Goal: Book appointment/travel/reservation

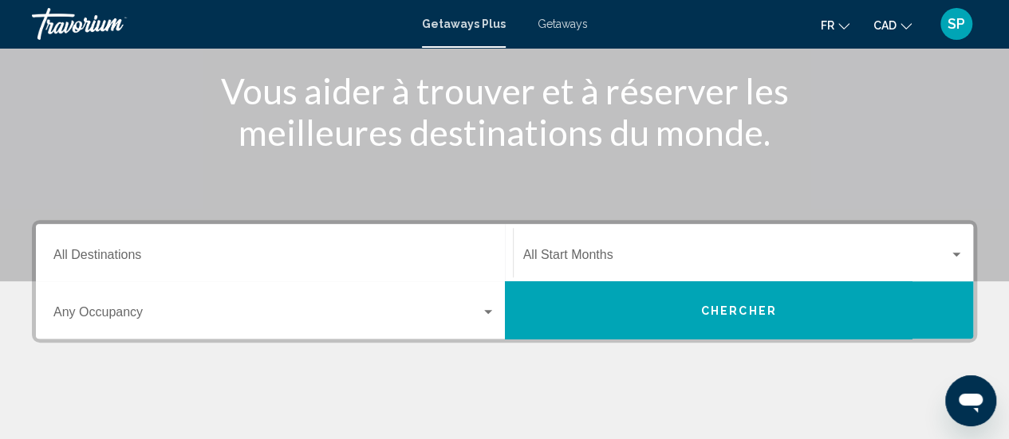
scroll to position [202, 0]
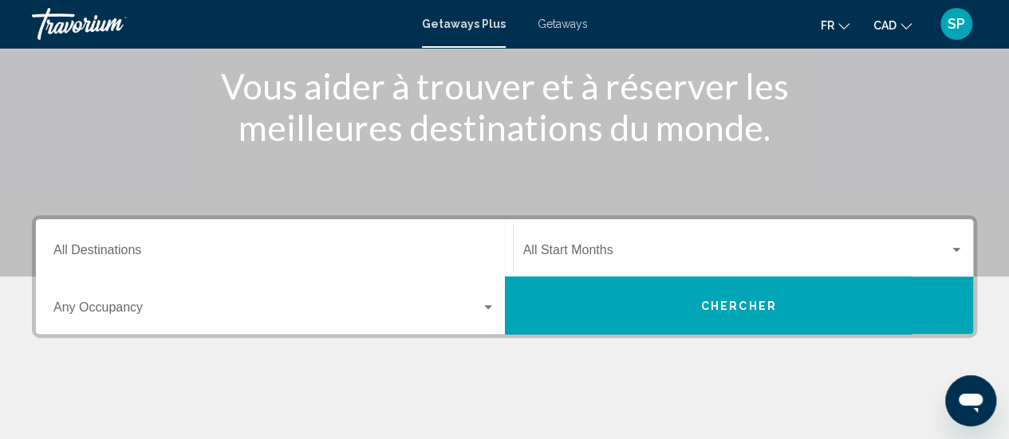
click at [274, 239] on div "Destination All Destinations" at bounding box center [274, 248] width 442 height 50
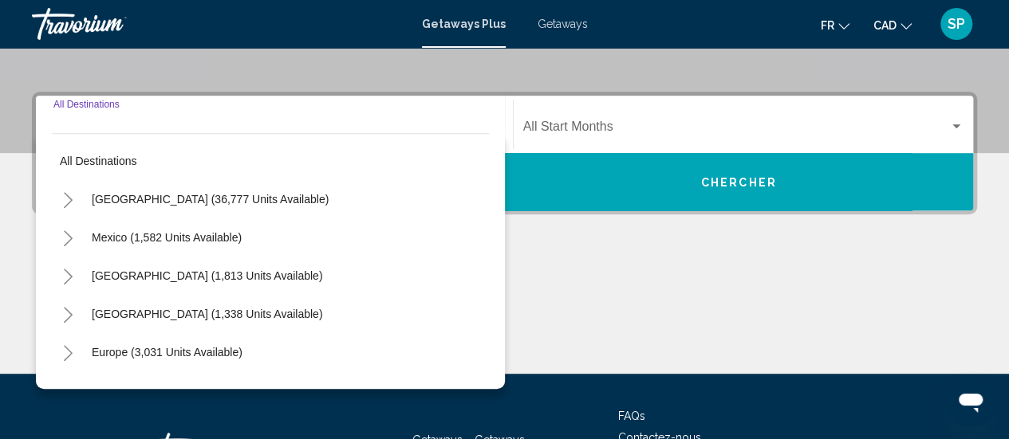
scroll to position [365, 0]
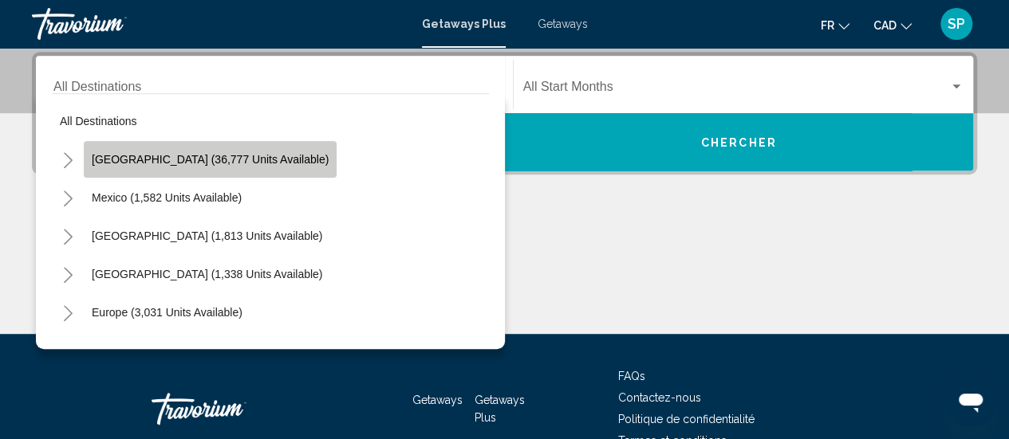
click at [225, 172] on button "[GEOGRAPHIC_DATA] (36,777 units available)" at bounding box center [210, 159] width 253 height 37
type input "**********"
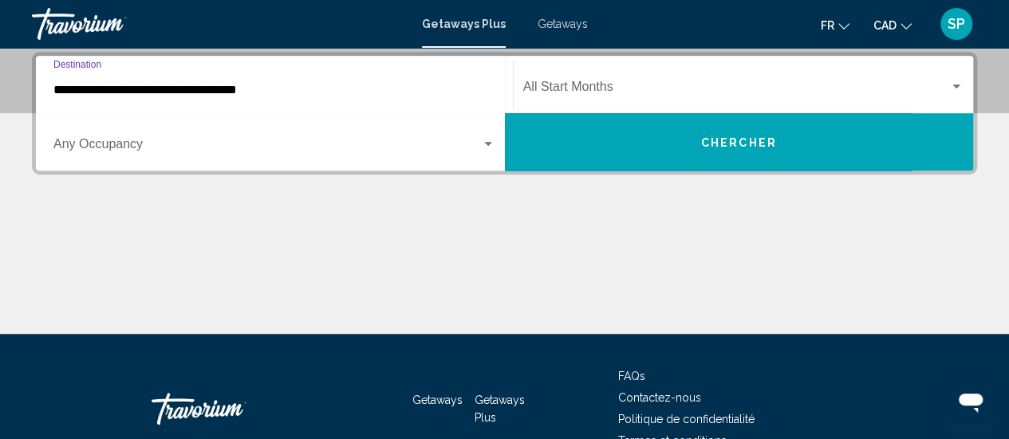
click at [582, 83] on span "Search widget" at bounding box center [736, 90] width 427 height 14
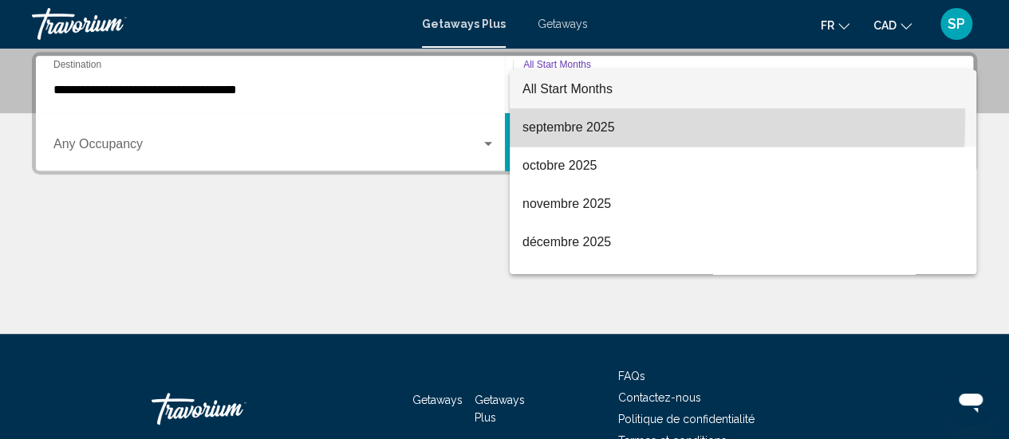
click at [549, 120] on span "septembre 2025" at bounding box center [742, 127] width 441 height 38
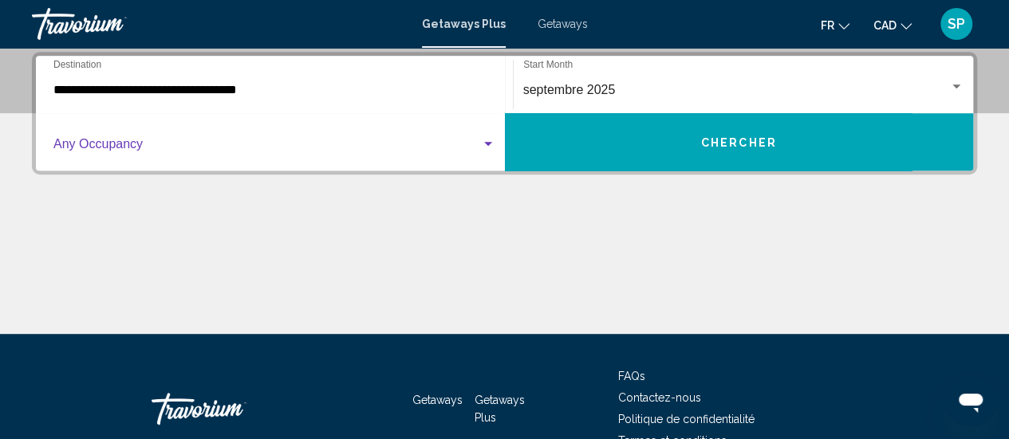
click at [399, 148] on span "Search widget" at bounding box center [266, 147] width 427 height 14
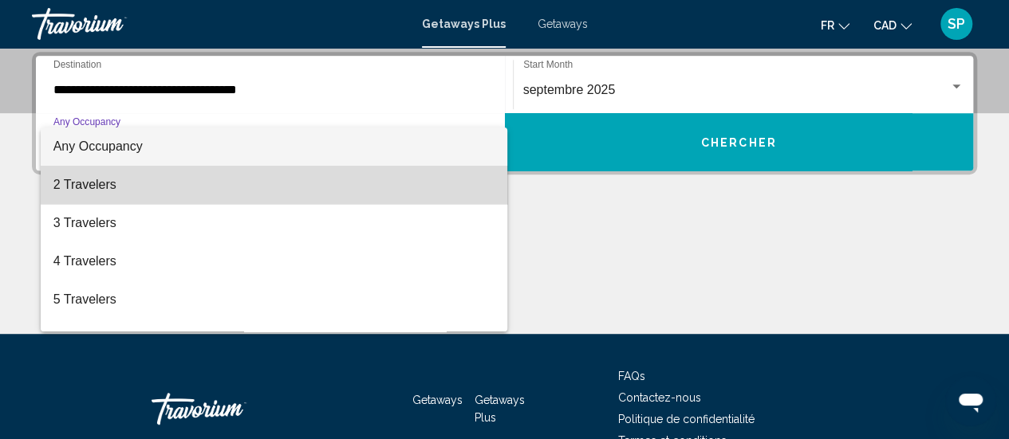
click at [368, 186] on span "2 Travelers" at bounding box center [274, 185] width 442 height 38
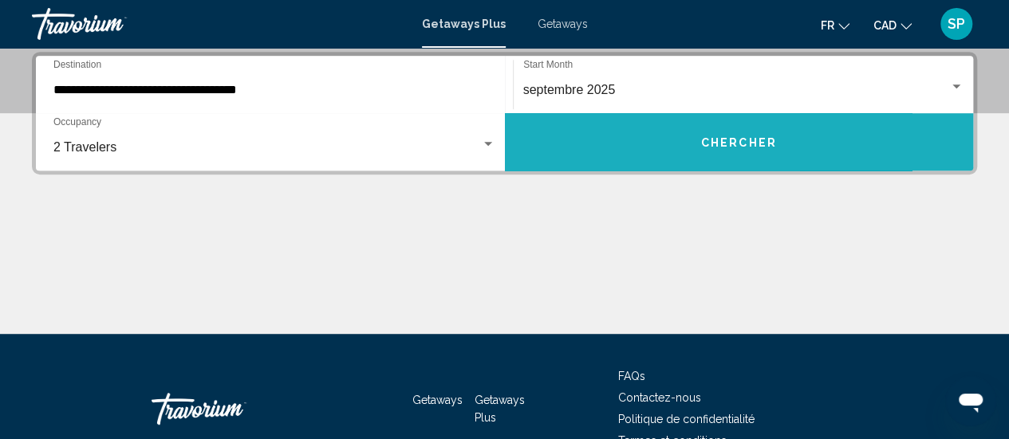
click at [584, 165] on button "Chercher" at bounding box center [739, 141] width 469 height 57
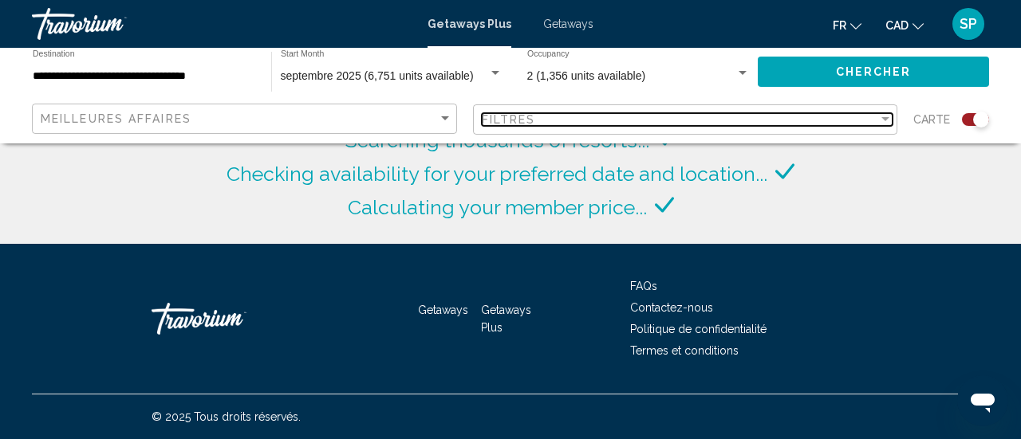
click at [612, 115] on div "Filtres" at bounding box center [680, 119] width 397 height 13
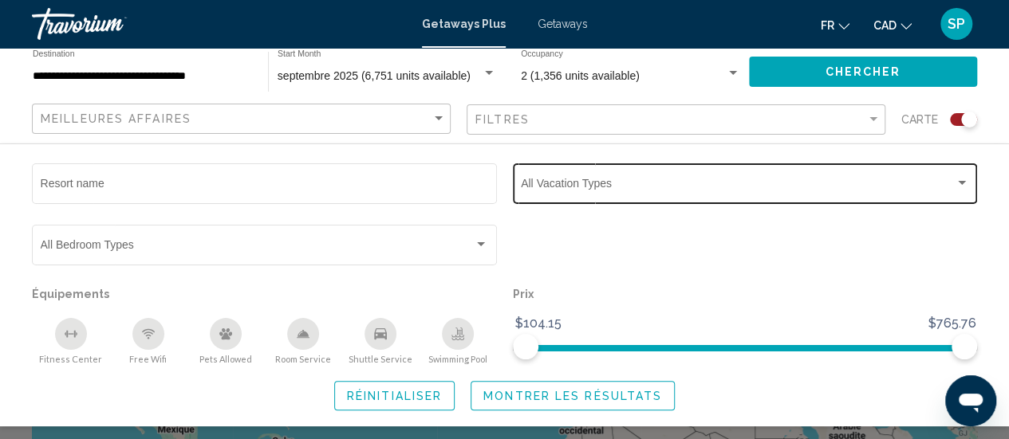
click at [573, 187] on span "Search widget" at bounding box center [738, 186] width 434 height 13
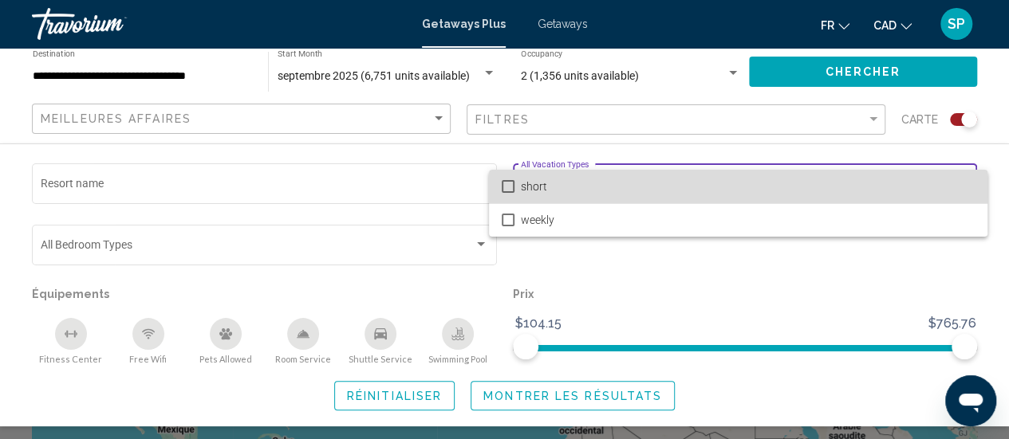
click at [505, 187] on mat-pseudo-checkbox at bounding box center [508, 186] width 13 height 13
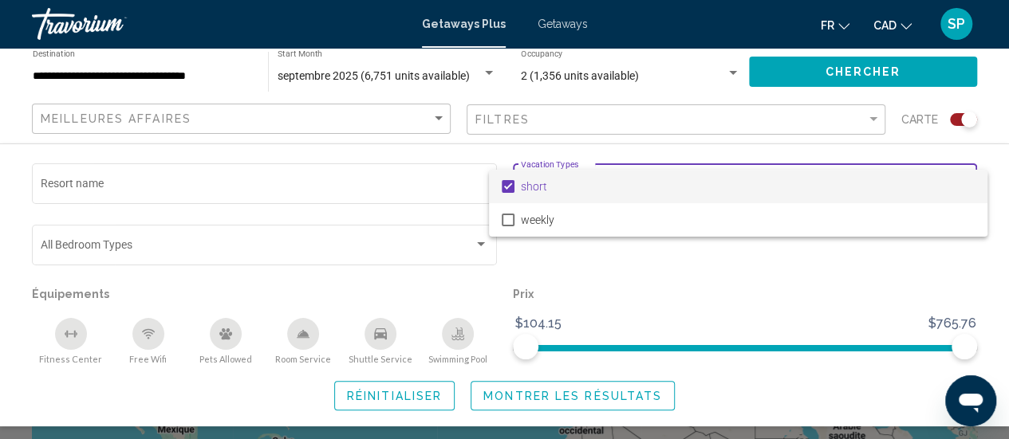
click at [541, 398] on div at bounding box center [504, 219] width 1009 height 439
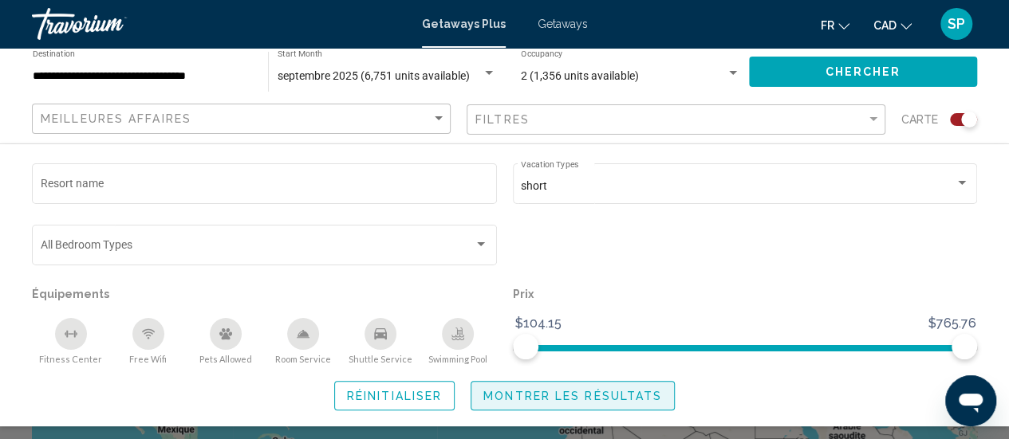
click at [622, 401] on span "Montrer les résultats" at bounding box center [572, 396] width 179 height 13
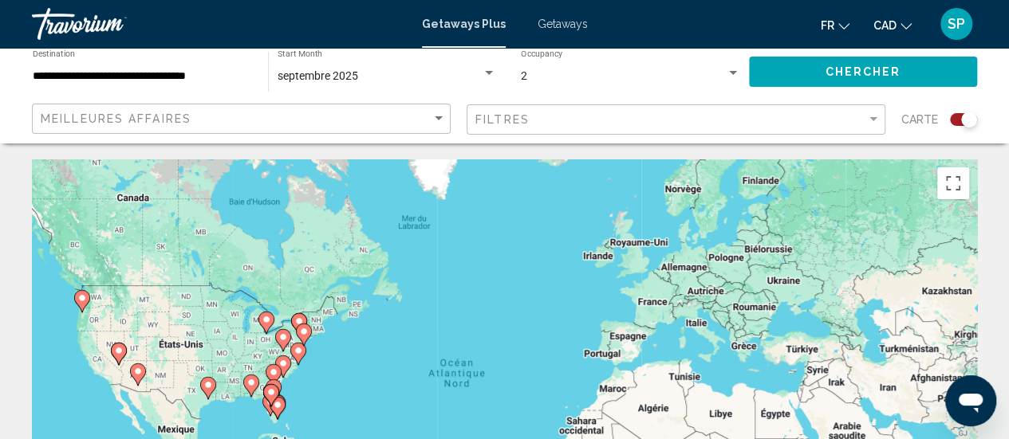
click at [340, 390] on div "Pour activer le glissement avec le clavier, appuyez sur Alt+Entrée. Une fois ce…" at bounding box center [504, 398] width 945 height 478
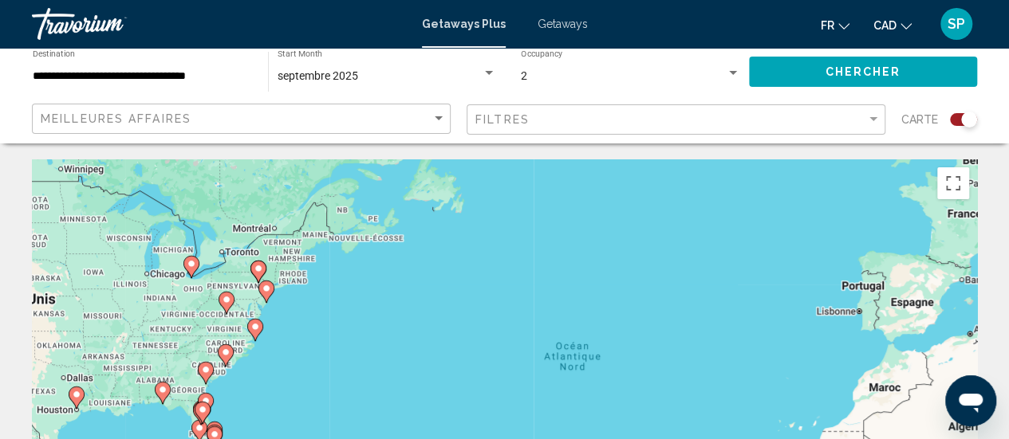
click at [296, 347] on div "Pour activer le glissement avec le clavier, appuyez sur Alt+Entrée. Une fois ce…" at bounding box center [504, 398] width 945 height 478
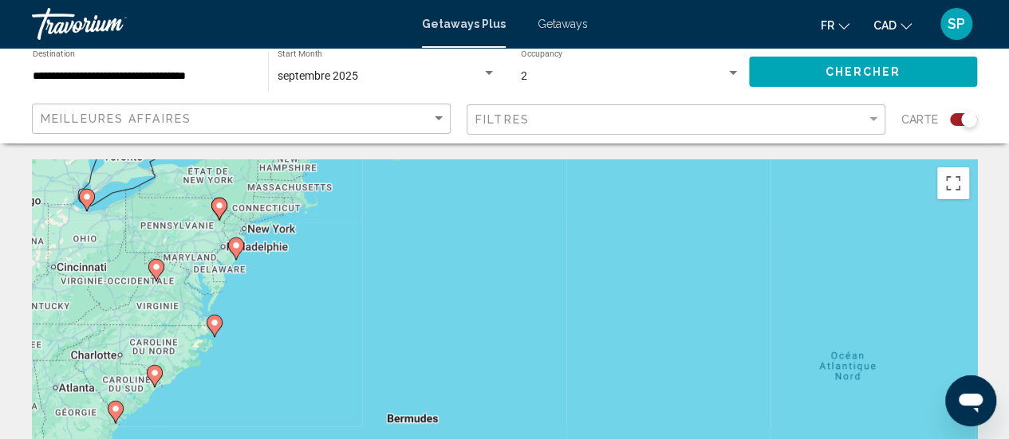
click at [309, 289] on div "Pour activer le glissement avec le clavier, appuyez sur Alt+Entrée. Une fois ce…" at bounding box center [504, 398] width 945 height 478
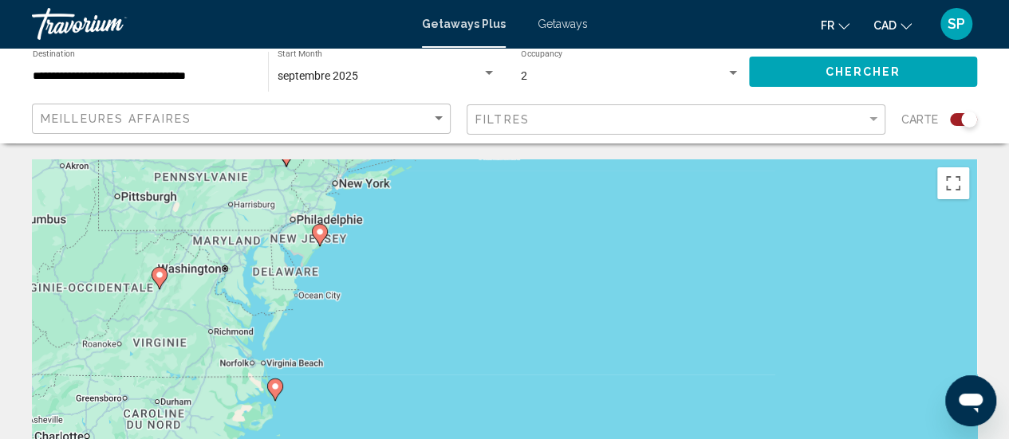
drag, startPoint x: 230, startPoint y: 290, endPoint x: 399, endPoint y: 307, distance: 169.9
click at [399, 307] on div "Pour activer le glissement avec le clavier, appuyez sur Alt+Entrée. Une fois ce…" at bounding box center [504, 398] width 945 height 478
click at [341, 267] on div "Pour activer le glissement avec le clavier, appuyez sur Alt+Entrée. Une fois ce…" at bounding box center [504, 398] width 945 height 478
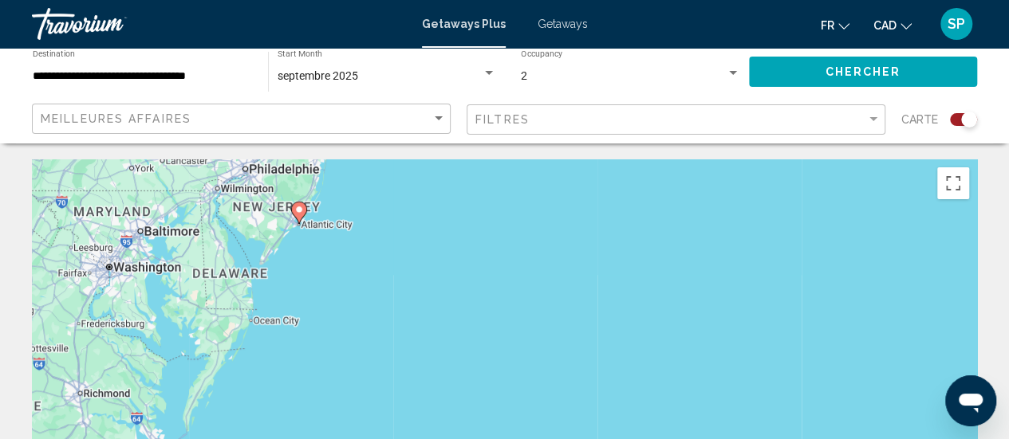
click at [318, 231] on div "Pour activer le glissement avec le clavier, appuyez sur Alt+Entrée. Une fois ce…" at bounding box center [504, 398] width 945 height 478
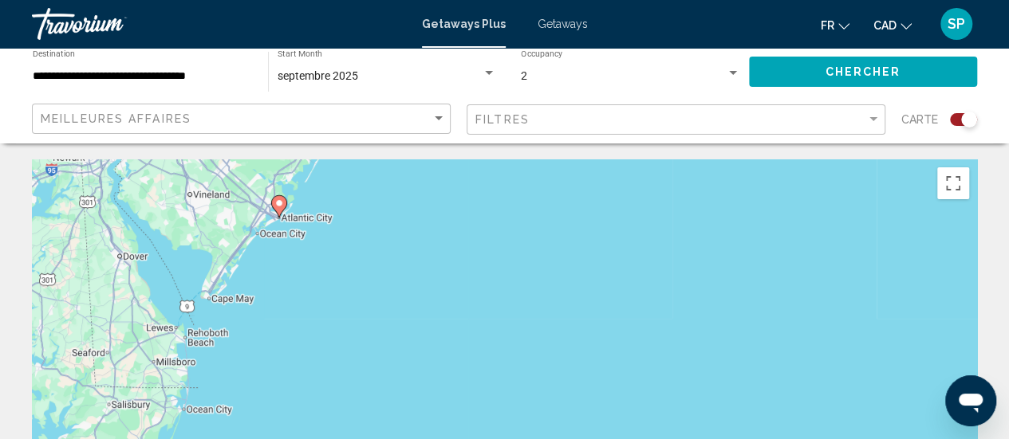
click at [344, 267] on div "Pour activer le glissement avec le clavier, appuyez sur Alt+Entrée. Une fois ce…" at bounding box center [504, 398] width 945 height 478
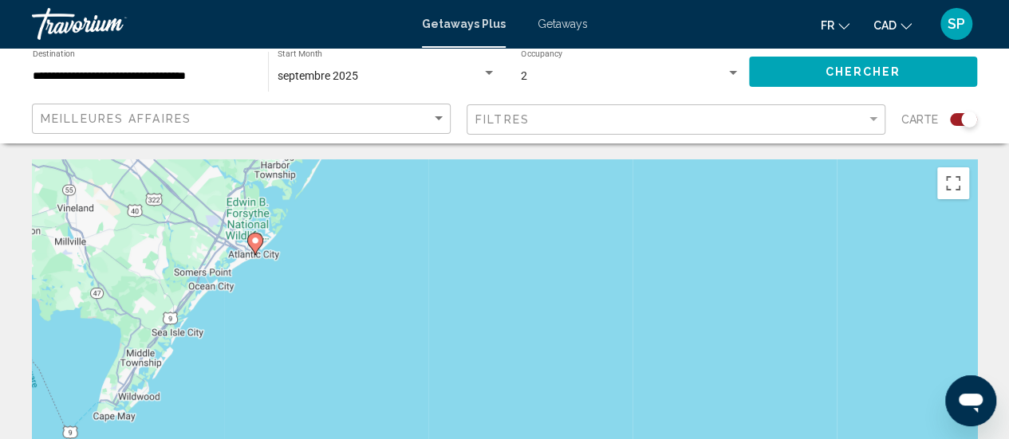
drag, startPoint x: 241, startPoint y: 219, endPoint x: 285, endPoint y: 310, distance: 101.3
click at [285, 310] on div "Pour activer le glissement avec le clavier, appuyez sur Alt+Entrée. Une fois ce…" at bounding box center [504, 398] width 945 height 478
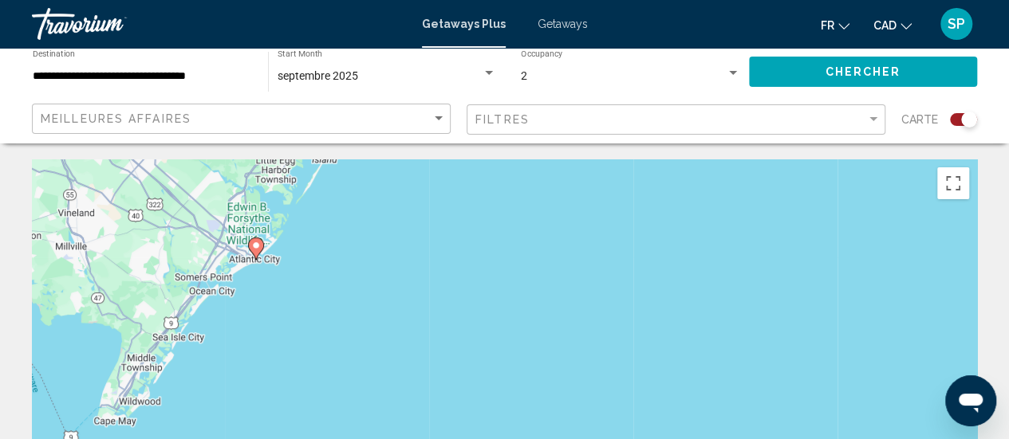
click at [255, 242] on image "Main content" at bounding box center [256, 246] width 10 height 10
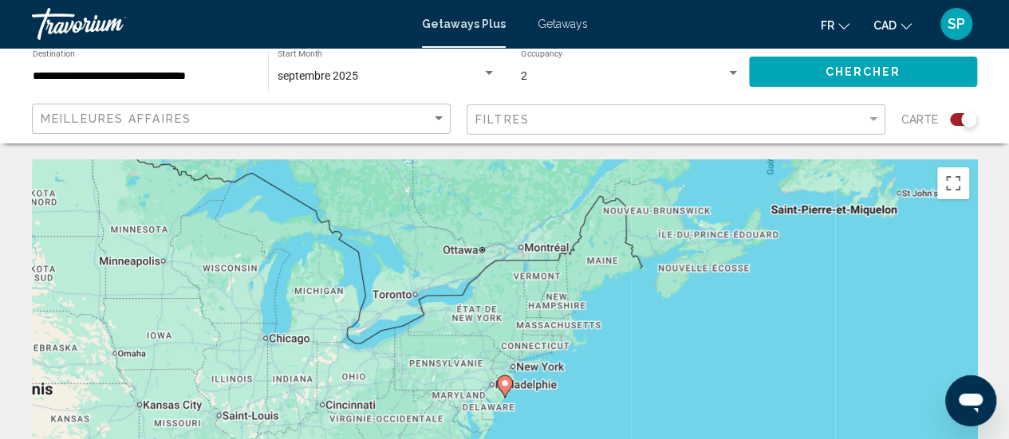
click at [504, 383] on image "Main content" at bounding box center [505, 384] width 10 height 10
type input "**********"
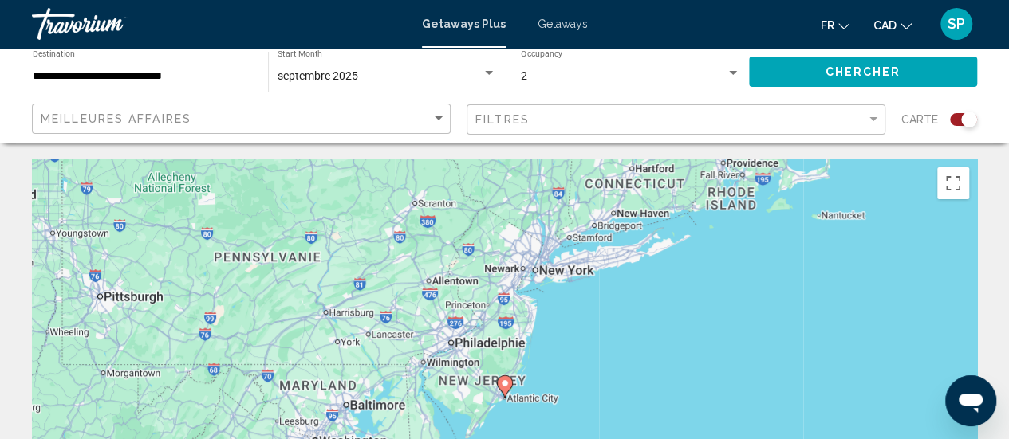
click at [504, 383] on image "Main content" at bounding box center [505, 384] width 10 height 10
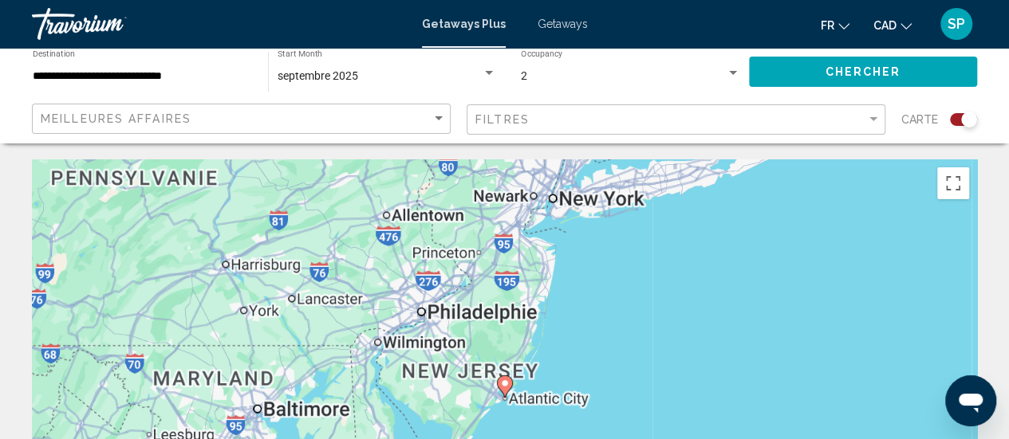
click at [504, 383] on image "Main content" at bounding box center [505, 384] width 10 height 10
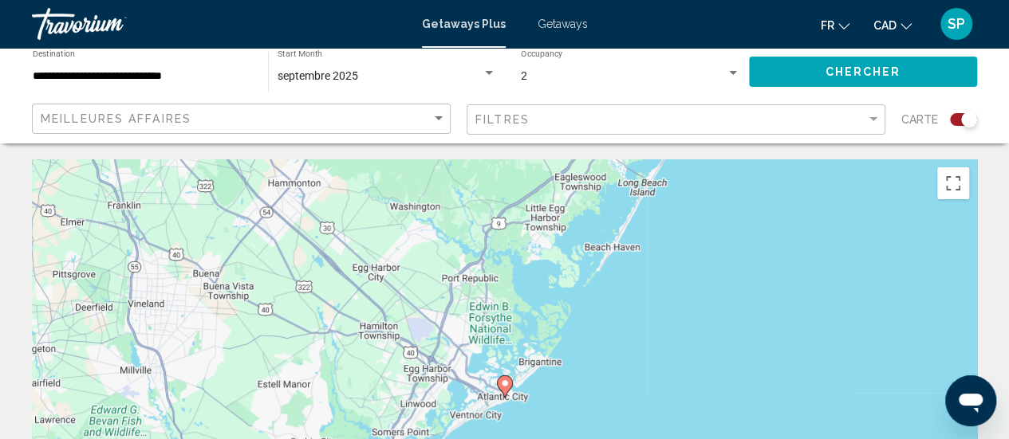
click at [504, 383] on image "Main content" at bounding box center [505, 384] width 10 height 10
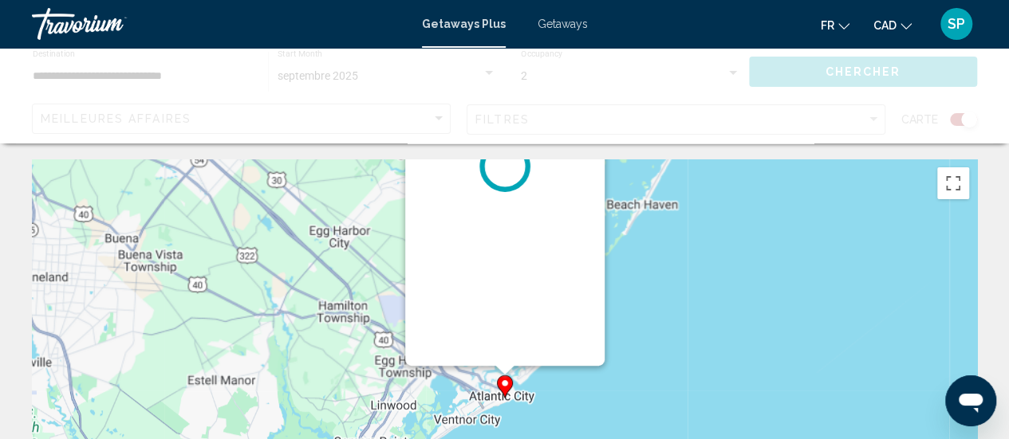
click at [505, 399] on div "Pour naviguer, appuyez sur les touches fléchées. Pour activer le glissement ave…" at bounding box center [977, 399] width 945 height 0
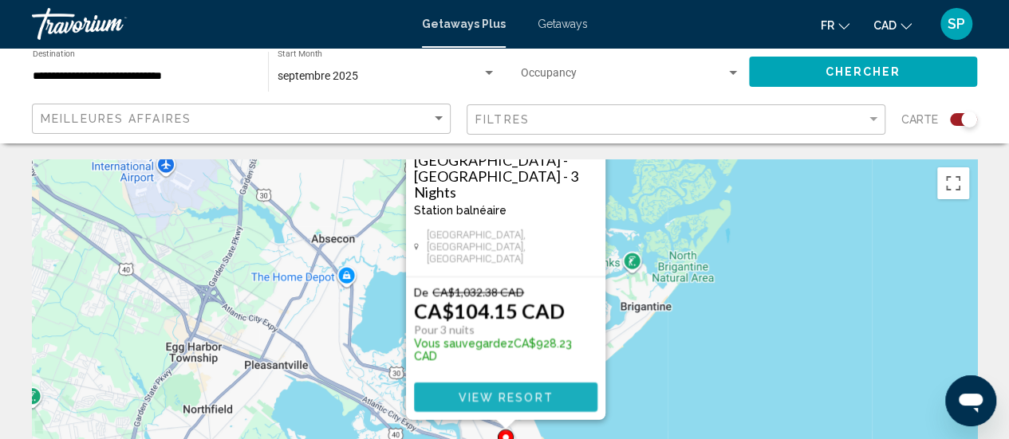
click at [515, 402] on span "View Resort" at bounding box center [505, 398] width 95 height 13
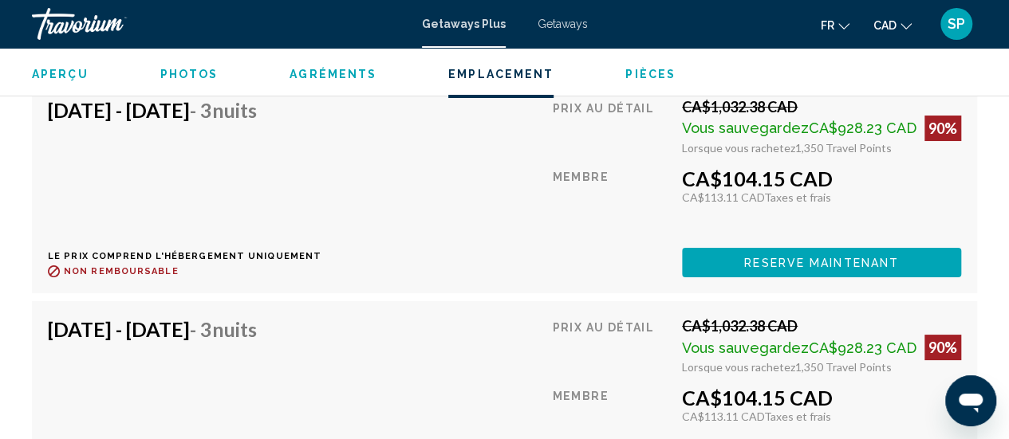
scroll to position [3000, 0]
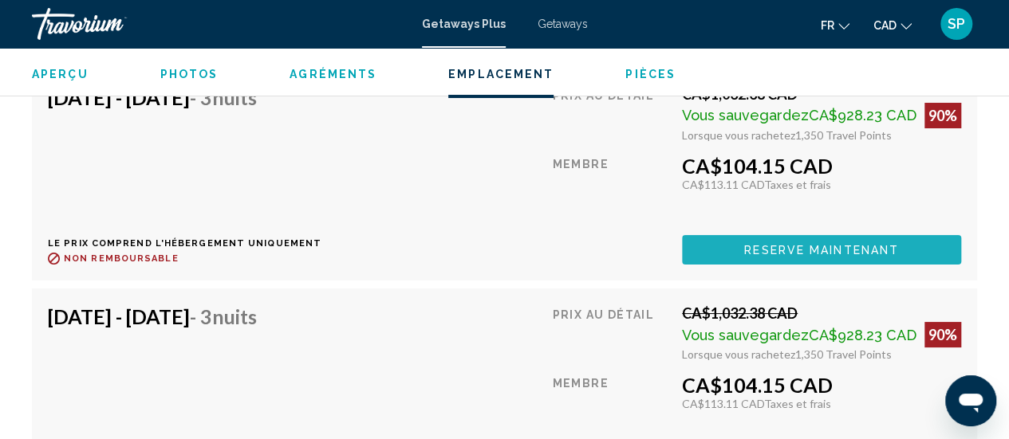
click at [908, 240] on button "Reserve maintenant" at bounding box center [821, 250] width 279 height 30
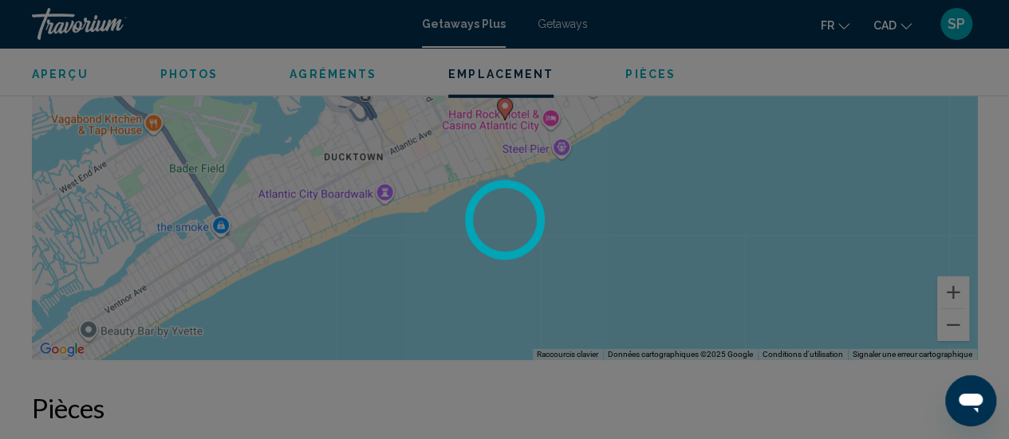
scroll to position [2384, 0]
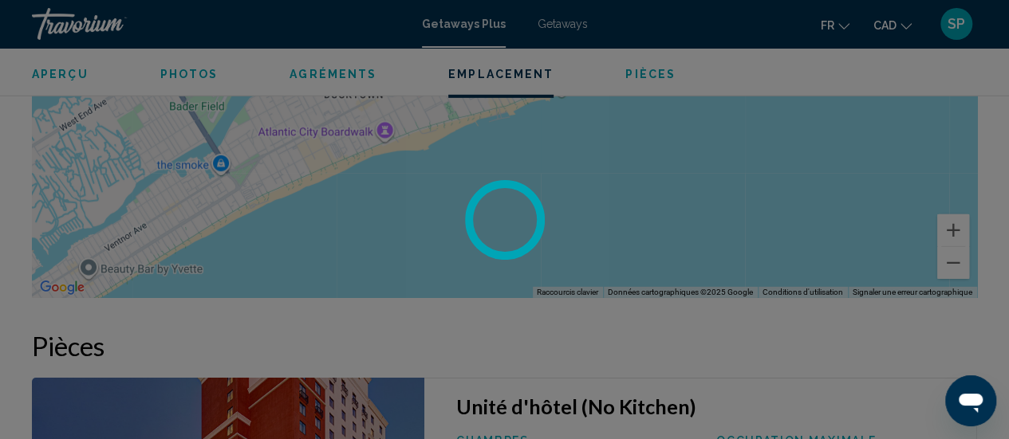
click at [515, 148] on div at bounding box center [504, 219] width 1009 height 439
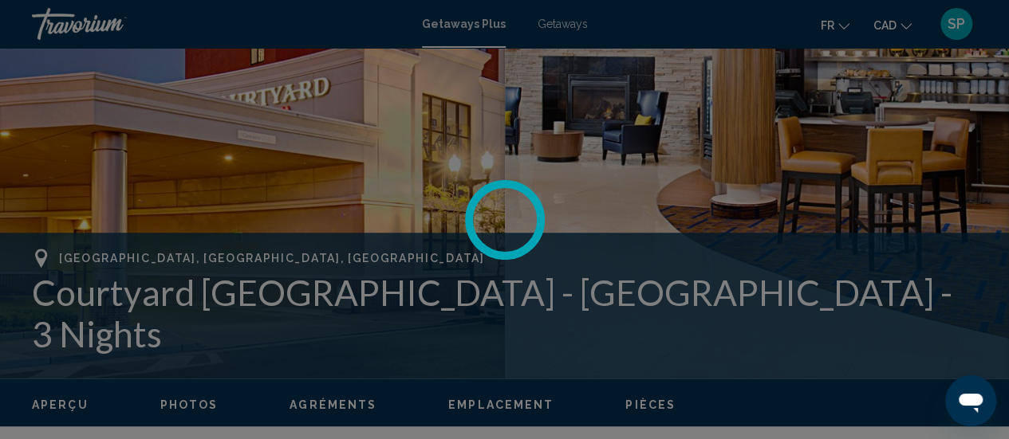
scroll to position [414, 0]
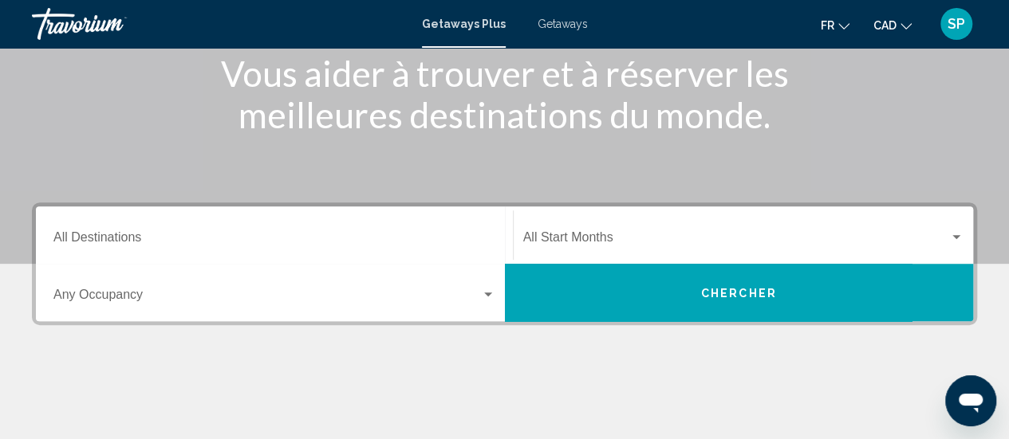
scroll to position [223, 0]
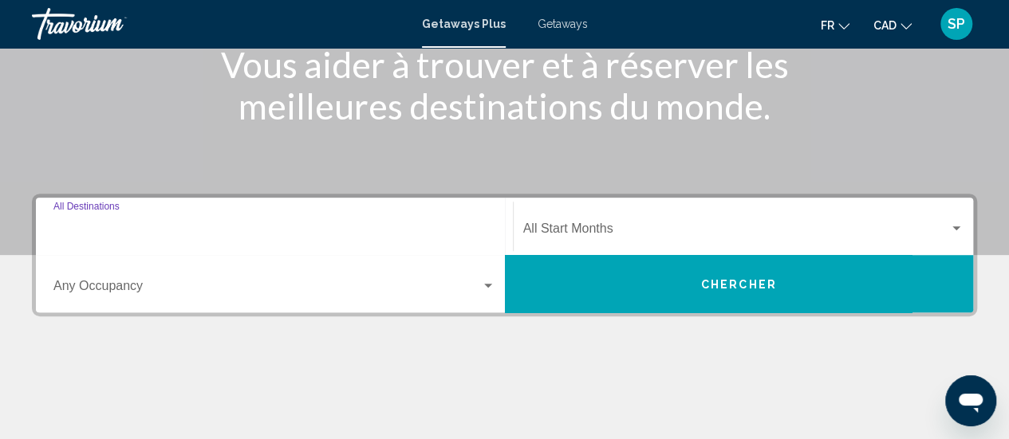
click at [384, 231] on input "Destination All Destinations" at bounding box center [274, 232] width 442 height 14
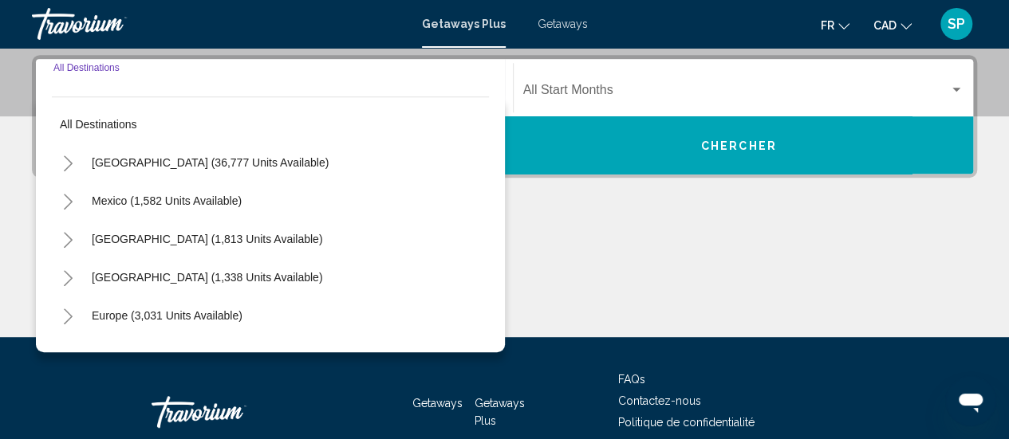
scroll to position [365, 0]
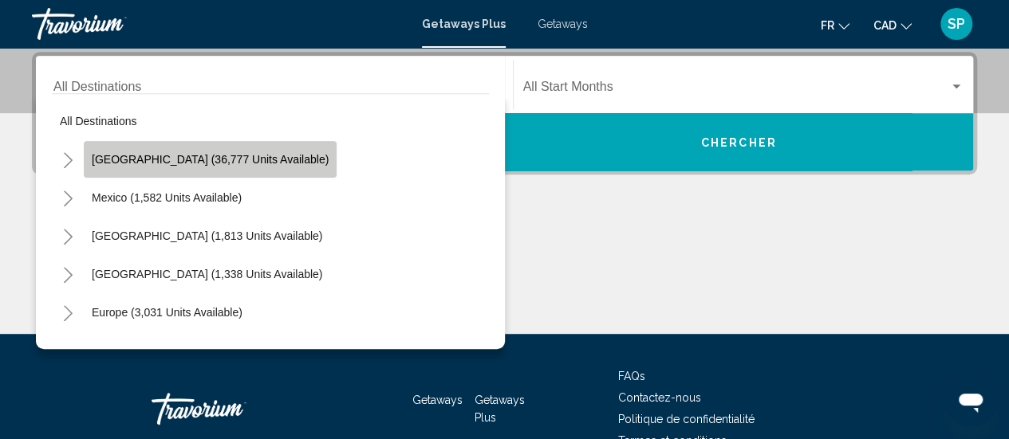
click at [244, 155] on span "[GEOGRAPHIC_DATA] (36,777 units available)" at bounding box center [210, 159] width 237 height 13
type input "**********"
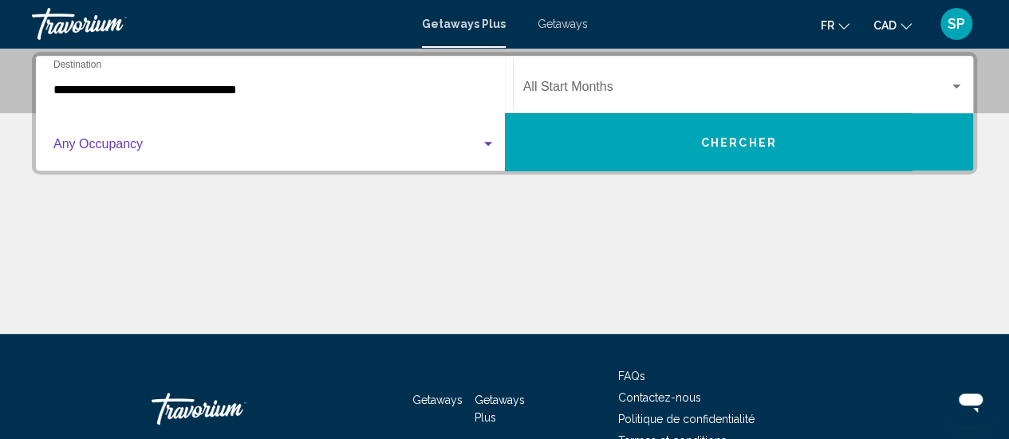
click at [230, 154] on span "Search widget" at bounding box center [266, 147] width 427 height 14
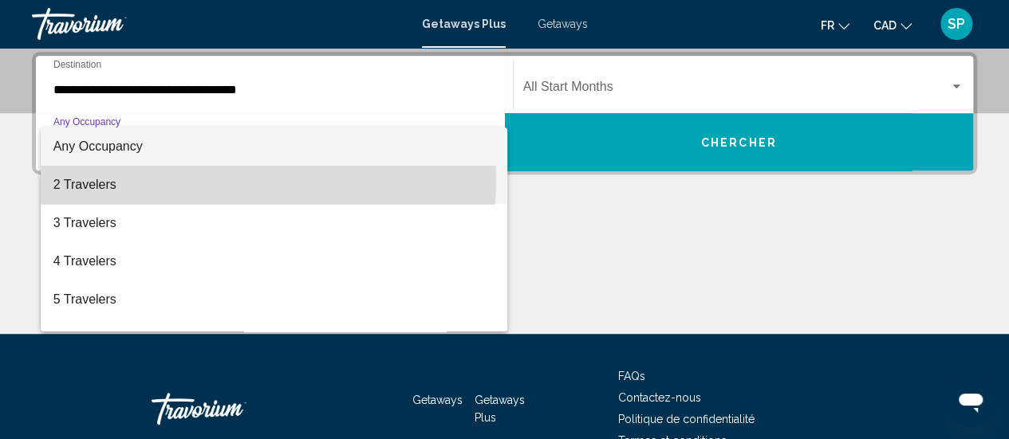
click at [209, 179] on span "2 Travelers" at bounding box center [274, 185] width 442 height 38
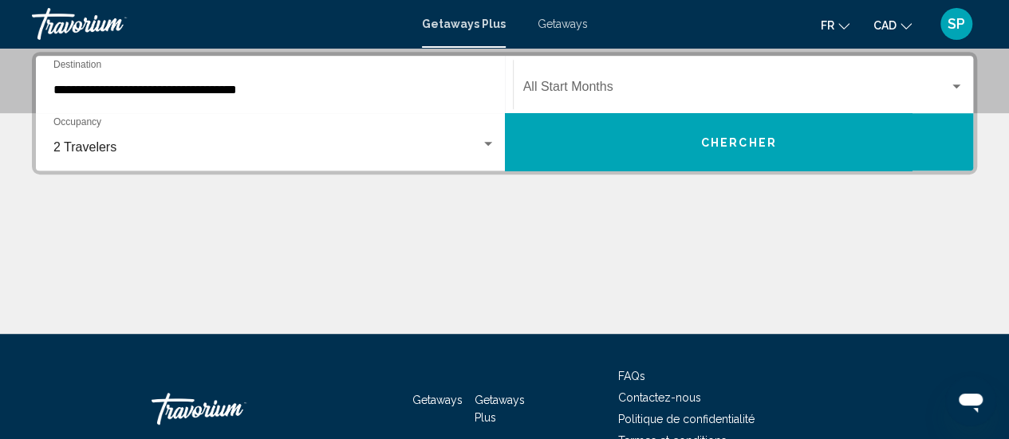
click at [608, 74] on div "Start Month All Start Months" at bounding box center [743, 85] width 441 height 50
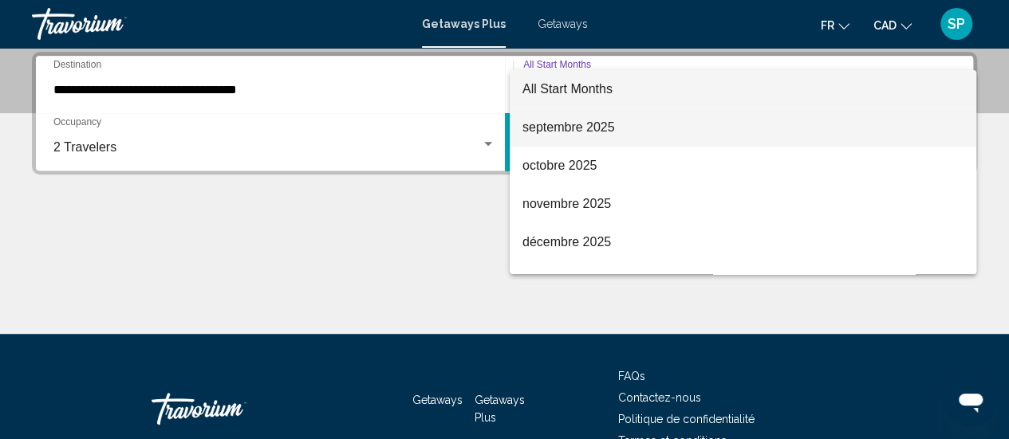
click at [585, 136] on span "septembre 2025" at bounding box center [742, 127] width 441 height 38
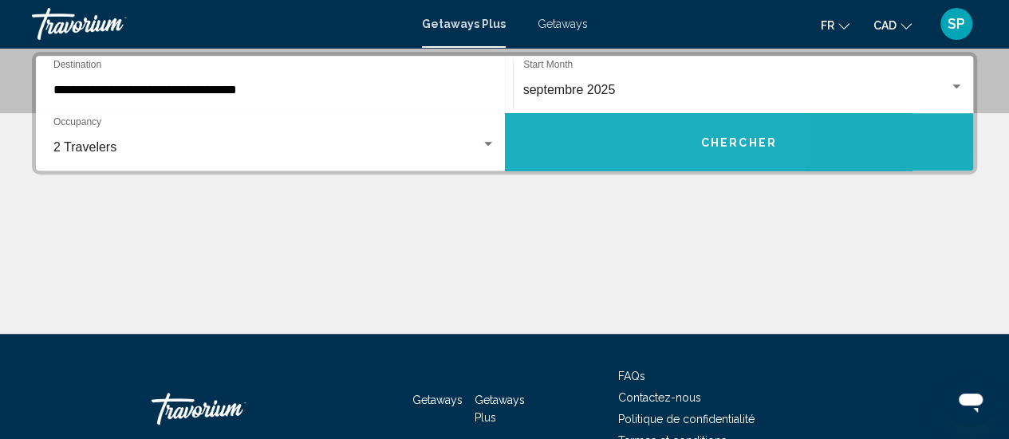
click at [585, 136] on button "Chercher" at bounding box center [739, 141] width 469 height 57
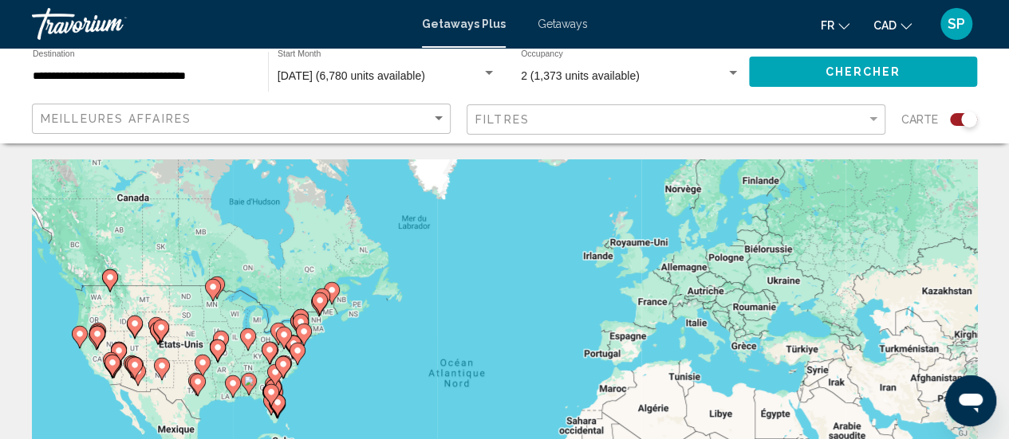
click at [312, 356] on div "Pour activer le glissement avec le clavier, appuyez sur Alt+Entrée. Une fois ce…" at bounding box center [504, 398] width 945 height 478
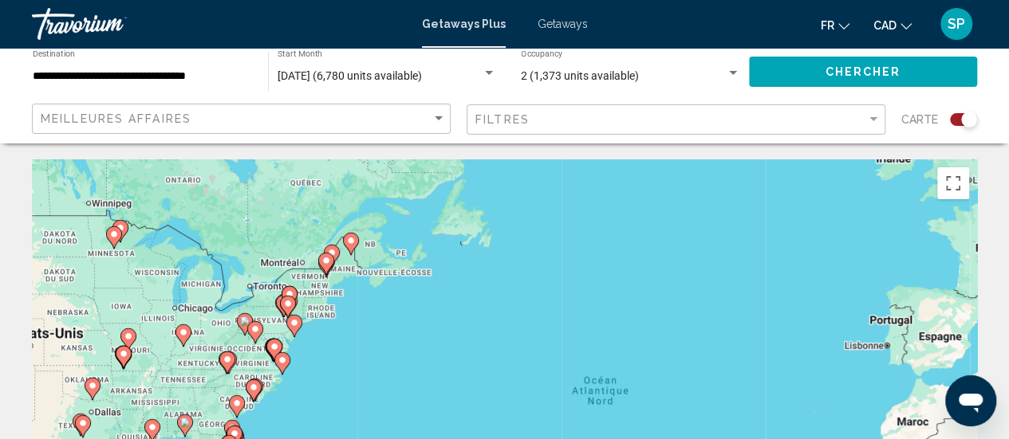
click at [312, 356] on div "Pour activer le glissement avec le clavier, appuyez sur Alt+Entrée. Une fois ce…" at bounding box center [504, 398] width 945 height 478
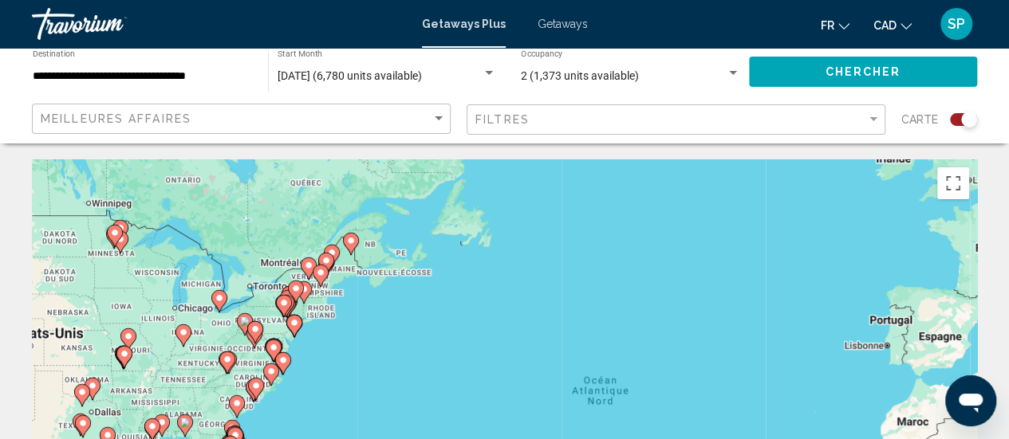
click at [312, 356] on div "Pour activer le glissement avec le clavier, appuyez sur Alt+Entrée. Une fois ce…" at bounding box center [504, 398] width 945 height 478
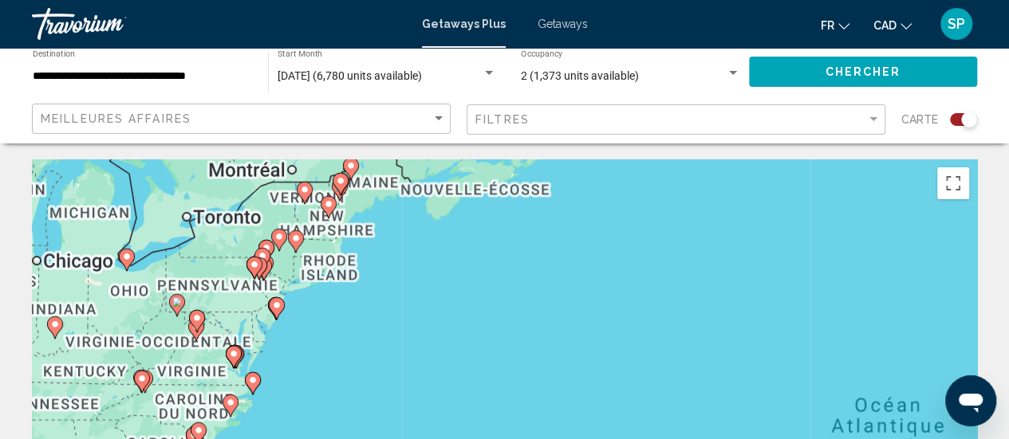
click at [312, 356] on div "Pour activer le glissement avec le clavier, appuyez sur Alt+Entrée. Une fois ce…" at bounding box center [504, 398] width 945 height 478
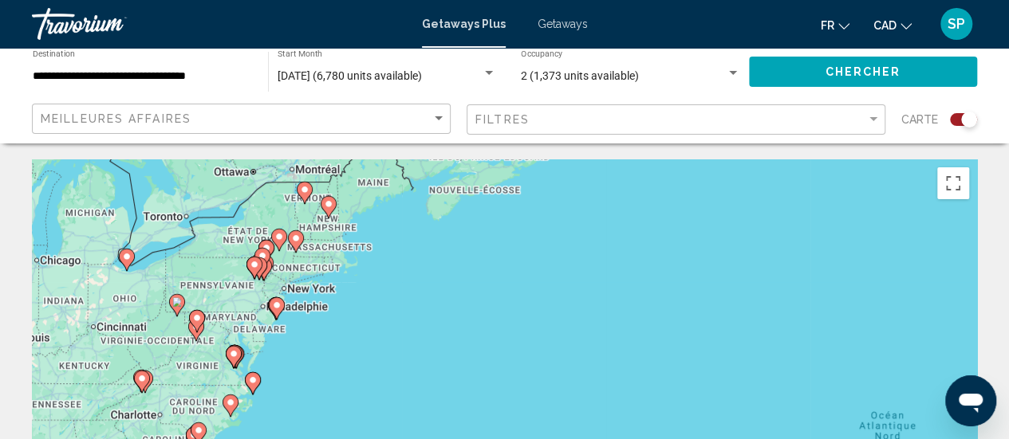
click at [312, 356] on div "Pour activer le glissement avec le clavier, appuyez sur Alt+Entrée. Une fois ce…" at bounding box center [504, 398] width 945 height 478
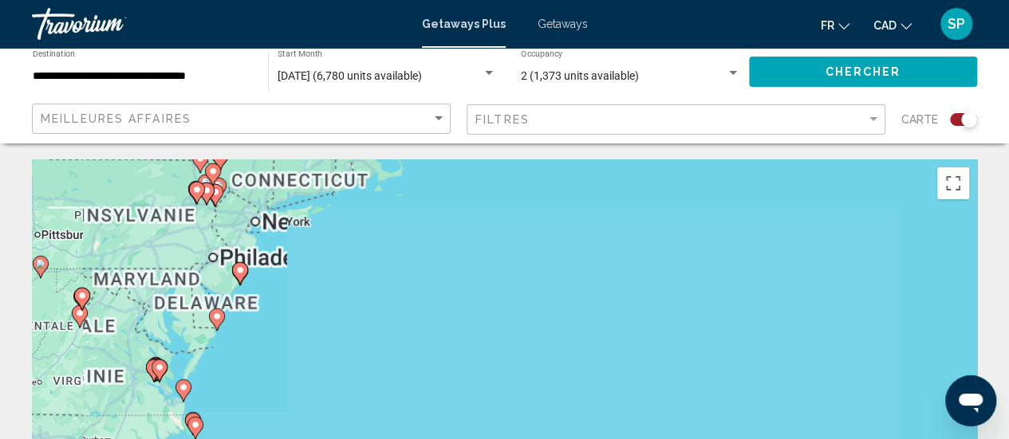
click at [312, 356] on div "Pour activer le glissement avec le clavier, appuyez sur Alt+Entrée. Une fois ce…" at bounding box center [504, 398] width 945 height 478
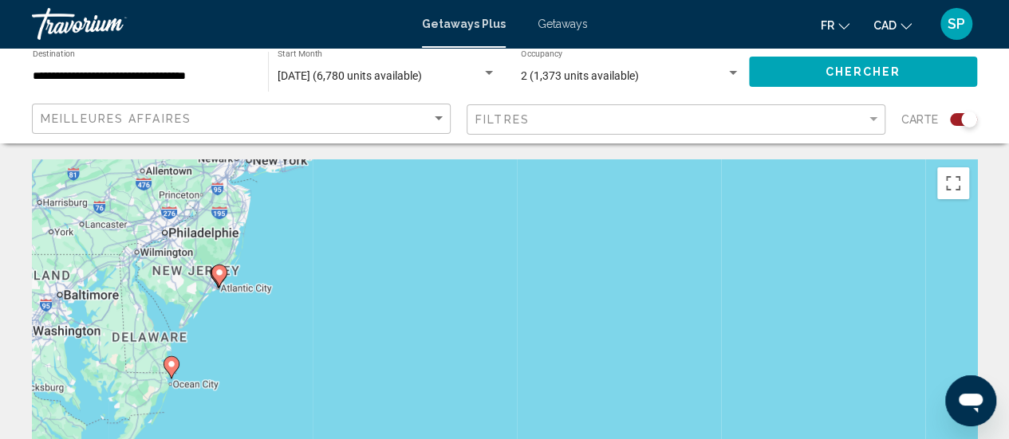
drag, startPoint x: 206, startPoint y: 345, endPoint x: 289, endPoint y: 451, distance: 134.0
click at [289, 439] on html "**********" at bounding box center [504, 219] width 1009 height 439
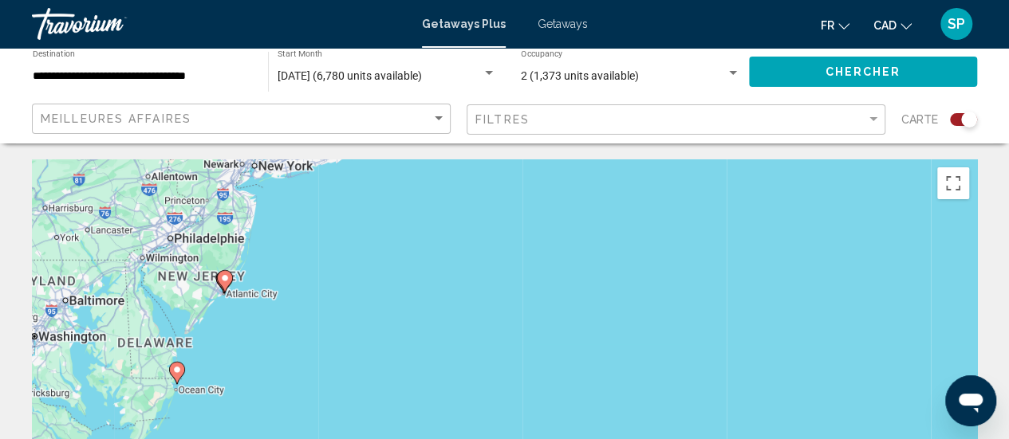
click at [180, 372] on image "Main content" at bounding box center [177, 370] width 10 height 10
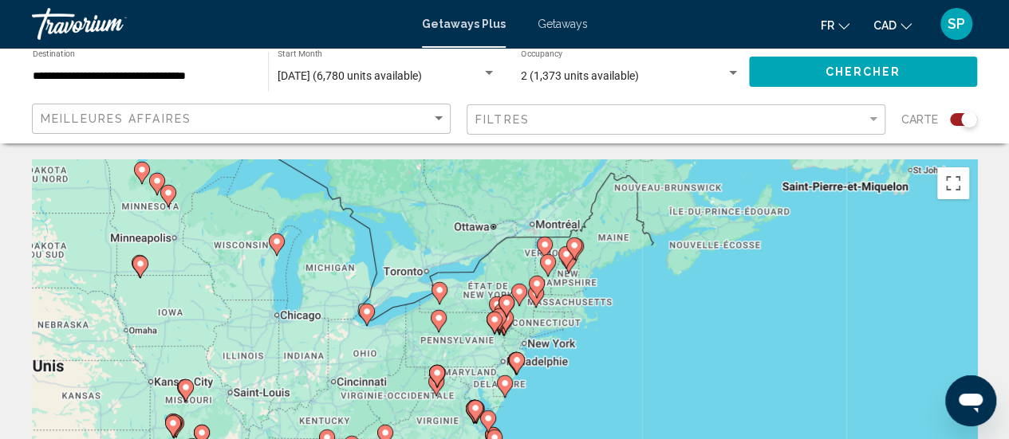
click at [581, 398] on div "Pour naviguer, appuyez sur les touches fléchées. Pour activer le glissement ave…" at bounding box center [504, 398] width 945 height 478
click at [581, 398] on div "Pour activer le glissement avec le clavier, appuyez sur Alt+Entrée. Une fois ce…" at bounding box center [504, 398] width 945 height 478
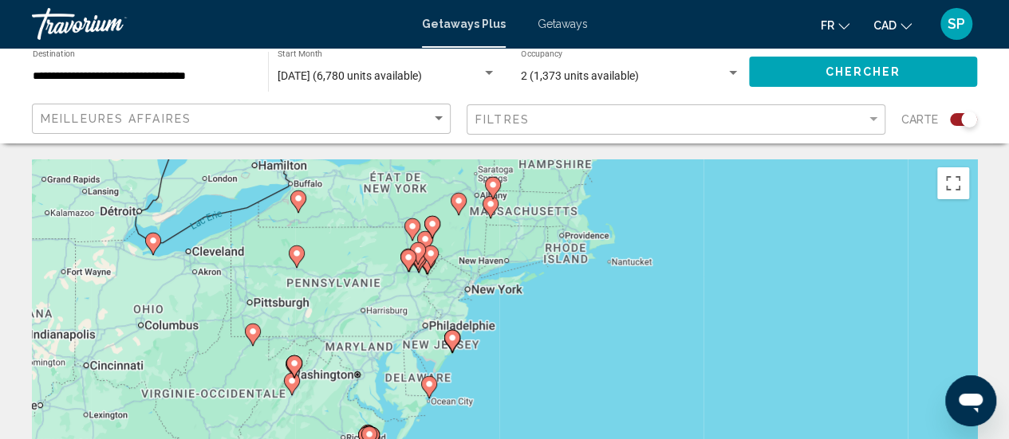
click at [477, 399] on div "Pour activer le glissement avec le clavier, appuyez sur Alt+Entrée. Une fois ce…" at bounding box center [504, 398] width 945 height 478
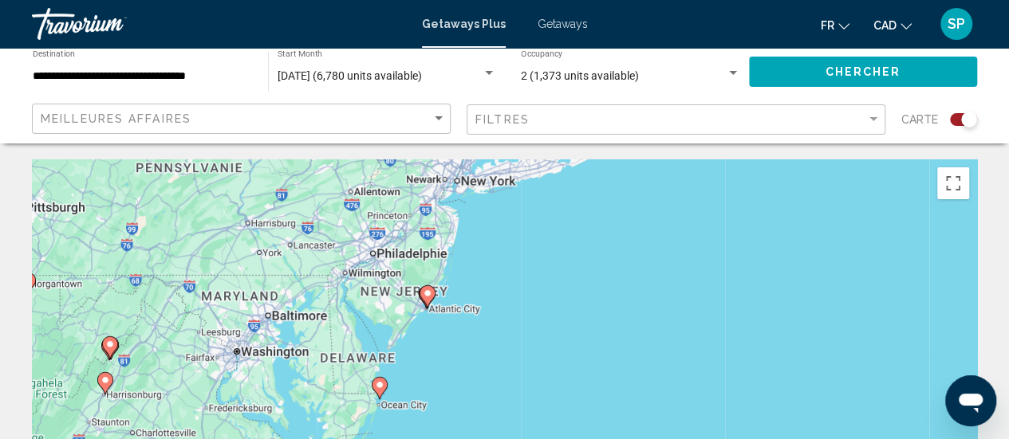
click at [378, 385] on image "Main content" at bounding box center [380, 385] width 10 height 10
type input "**********"
click at [379, 385] on image "Main content" at bounding box center [380, 385] width 10 height 10
click at [379, 385] on div "Pour naviguer, appuyez sur les touches fléchées. Pour activer le glissement ave…" at bounding box center [504, 398] width 945 height 478
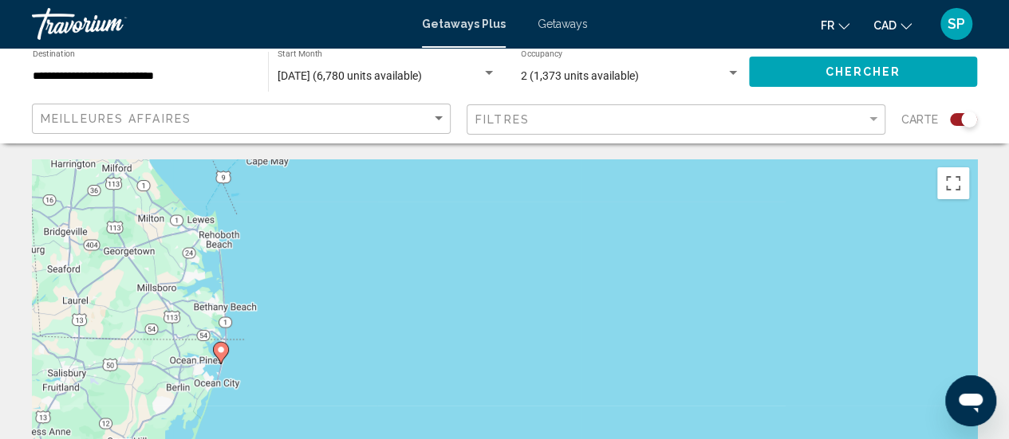
drag, startPoint x: 339, startPoint y: 387, endPoint x: 370, endPoint y: 283, distance: 108.2
click at [370, 283] on div "Pour activer le glissement avec le clavier, appuyez sur Alt+Entrée. Une fois ce…" at bounding box center [504, 398] width 945 height 478
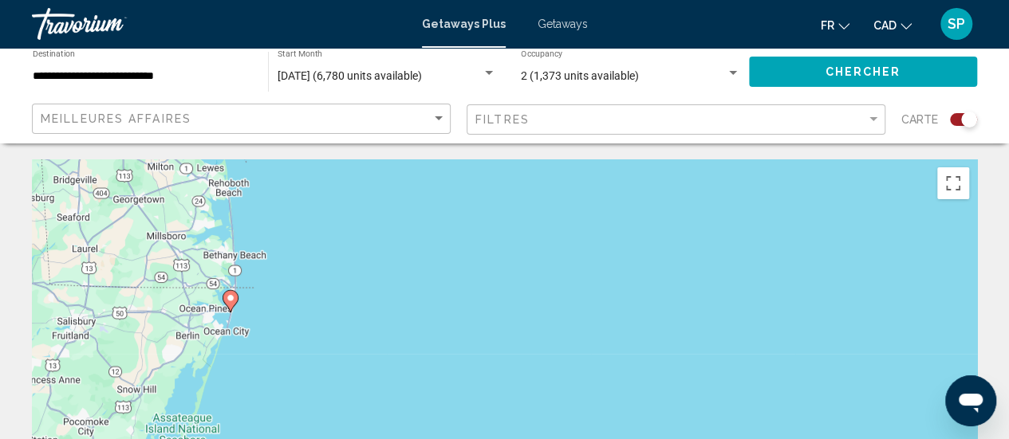
click at [230, 293] on icon "Main content" at bounding box center [229, 301] width 14 height 21
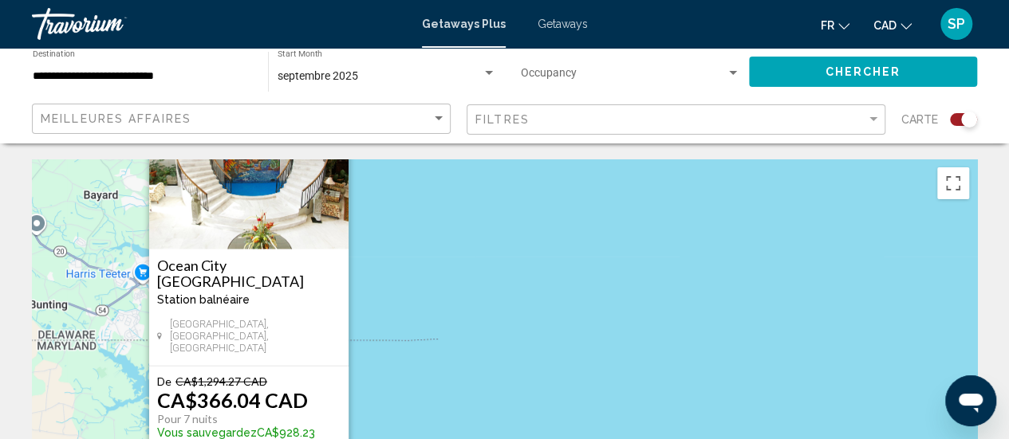
drag, startPoint x: 386, startPoint y: 358, endPoint x: 447, endPoint y: 305, distance: 80.9
click at [447, 305] on div "Pour activer le glissement avec le clavier, appuyez sur Alt+Entrée. Une fois ce…" at bounding box center [504, 398] width 945 height 478
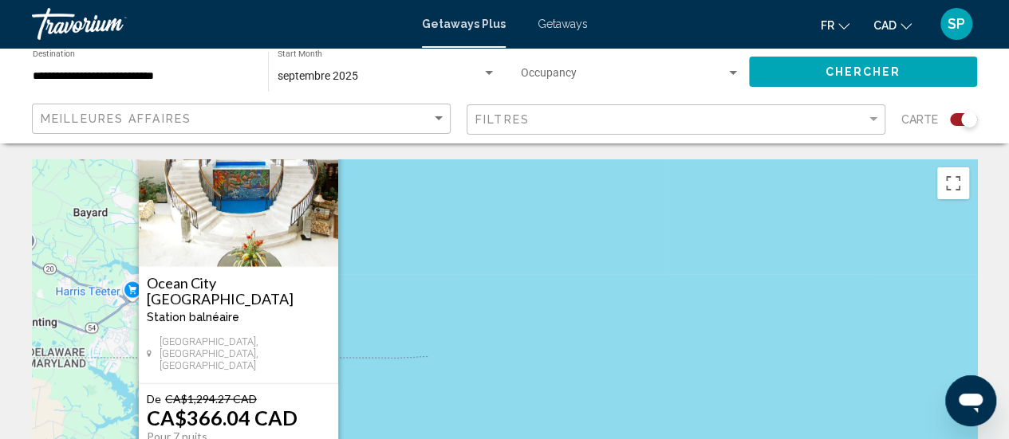
click at [447, 305] on div "Pour activer le glissement avec le clavier, appuyez sur Alt+Entrée. Une fois ce…" at bounding box center [504, 398] width 945 height 478
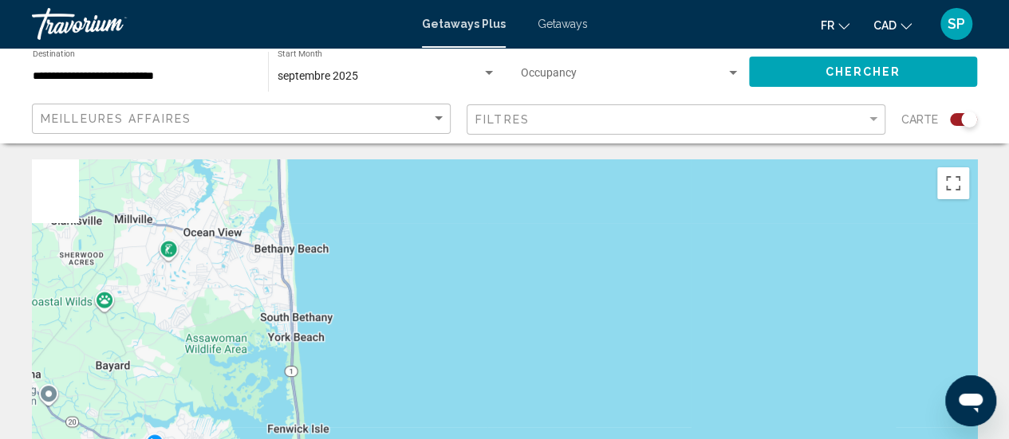
drag, startPoint x: 463, startPoint y: 265, endPoint x: 483, endPoint y: 443, distance: 179.7
click at [483, 439] on html "**********" at bounding box center [504, 219] width 1009 height 439
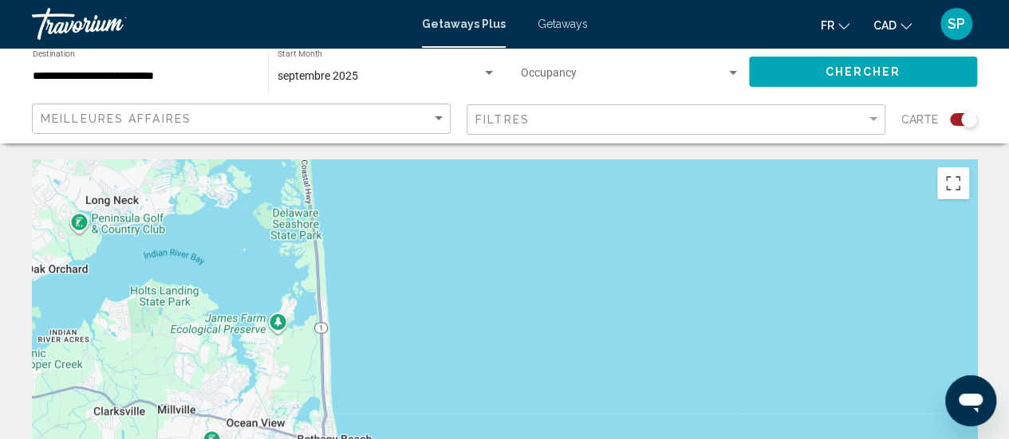
drag, startPoint x: 459, startPoint y: 310, endPoint x: 505, endPoint y: 477, distance: 172.7
click at [505, 439] on html "**********" at bounding box center [504, 219] width 1009 height 439
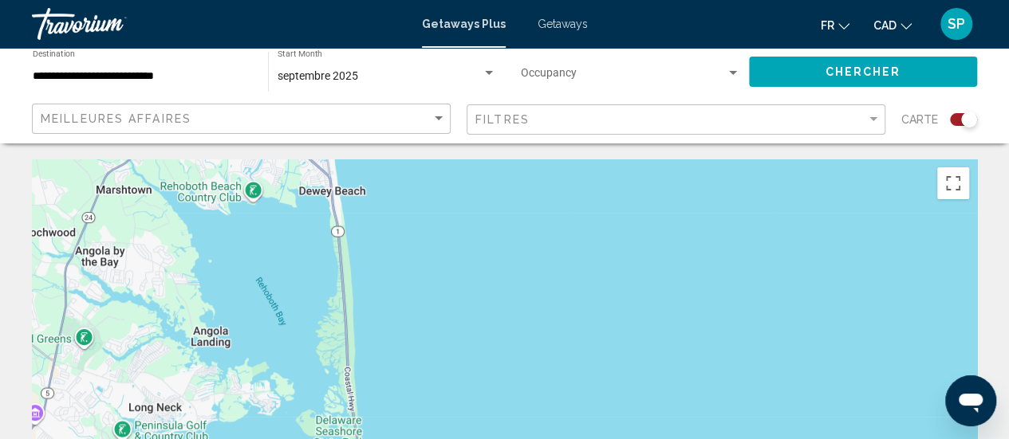
drag, startPoint x: 467, startPoint y: 262, endPoint x: 509, endPoint y: 477, distance: 218.5
click at [509, 439] on html "**********" at bounding box center [504, 219] width 1009 height 439
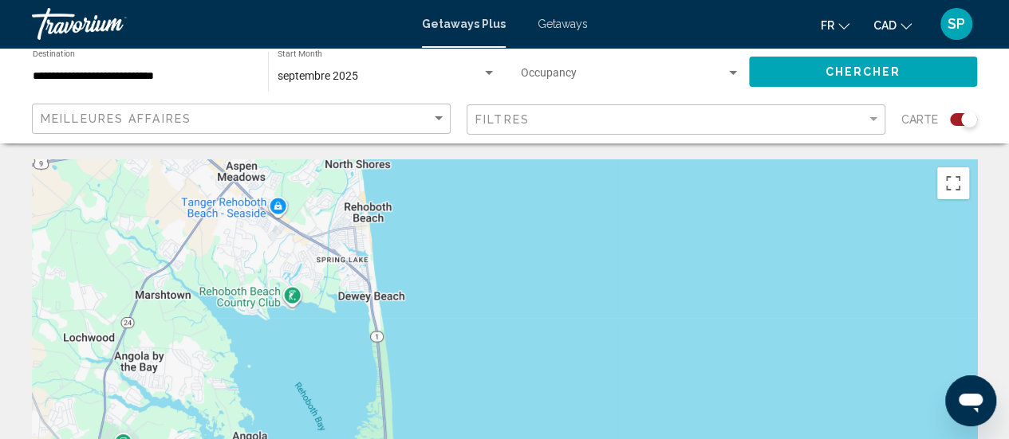
drag, startPoint x: 489, startPoint y: 360, endPoint x: 531, endPoint y: 477, distance: 124.6
click at [531, 439] on html "**********" at bounding box center [504, 219] width 1009 height 439
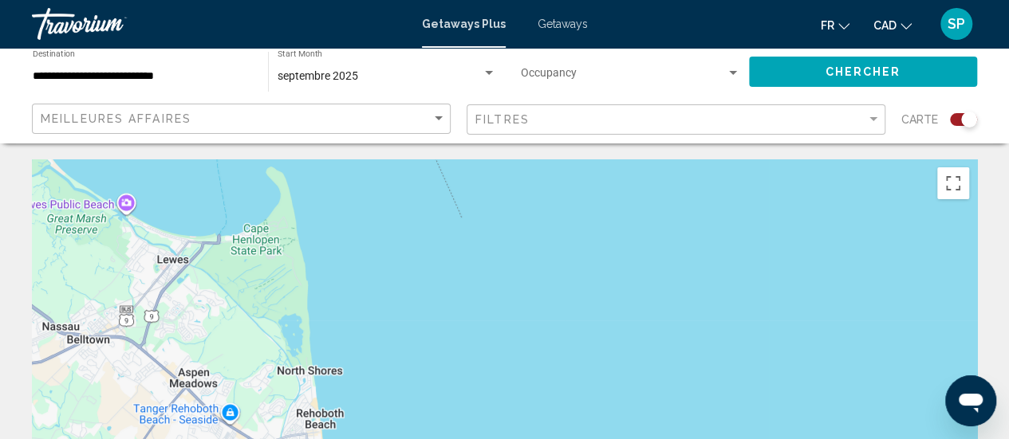
drag, startPoint x: 554, startPoint y: 266, endPoint x: 510, endPoint y: 477, distance: 216.0
click at [510, 439] on html "**********" at bounding box center [504, 219] width 1009 height 439
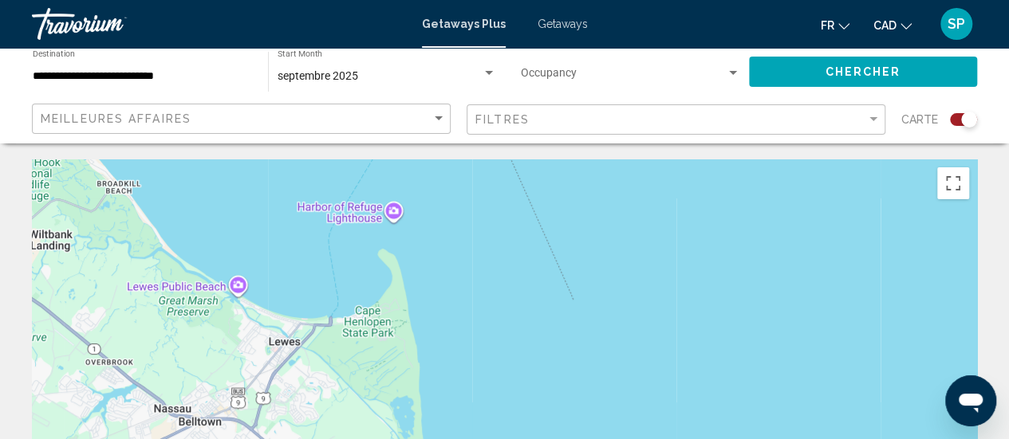
drag, startPoint x: 500, startPoint y: 366, endPoint x: 616, endPoint y: 450, distance: 142.8
click at [616, 439] on html "**********" at bounding box center [504, 219] width 1009 height 439
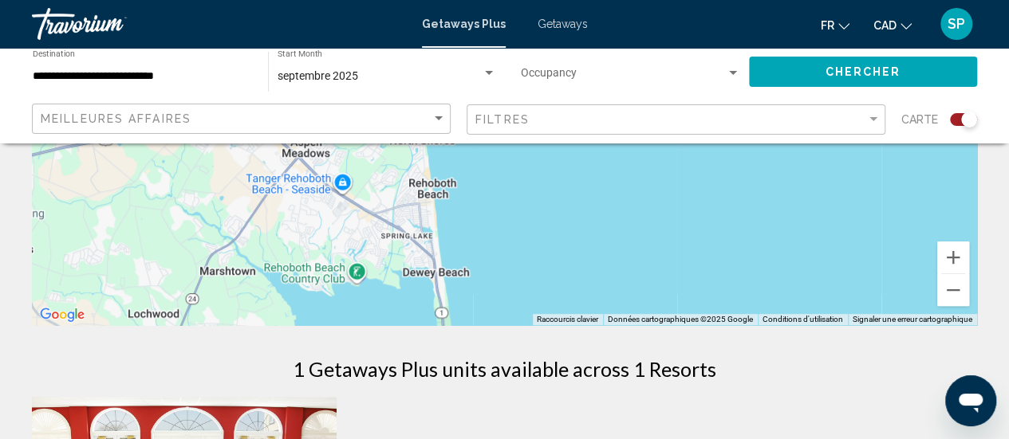
scroll to position [334, 0]
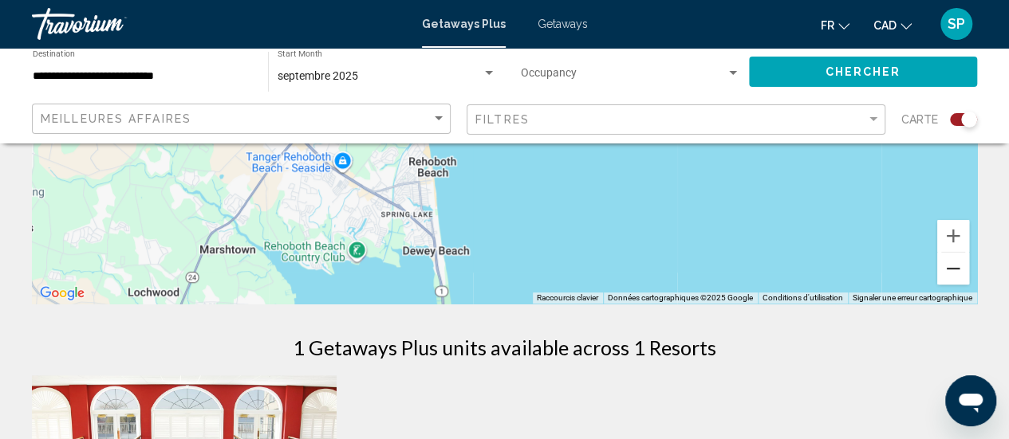
click at [955, 277] on button "Zoom arrière" at bounding box center [953, 269] width 32 height 32
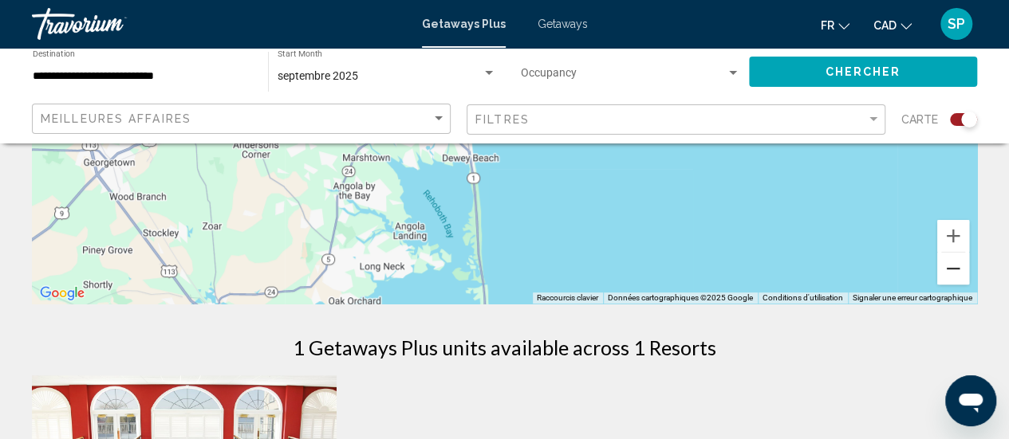
click at [955, 277] on button "Zoom arrière" at bounding box center [953, 269] width 32 height 32
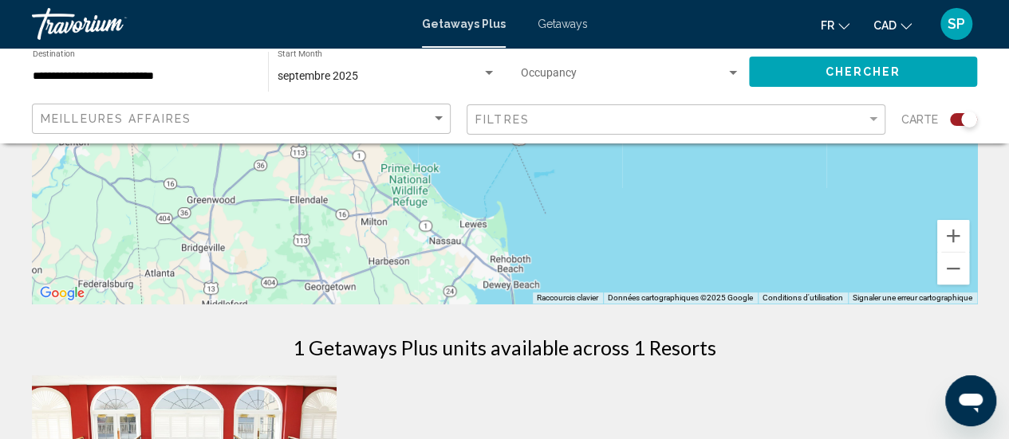
drag, startPoint x: 812, startPoint y: 190, endPoint x: 836, endPoint y: 372, distance: 183.4
click at [836, 372] on div "← Déplacement vers la gauche → Déplacement vers la droite ↑ Déplacement vers le…" at bounding box center [504, 423] width 1009 height 1197
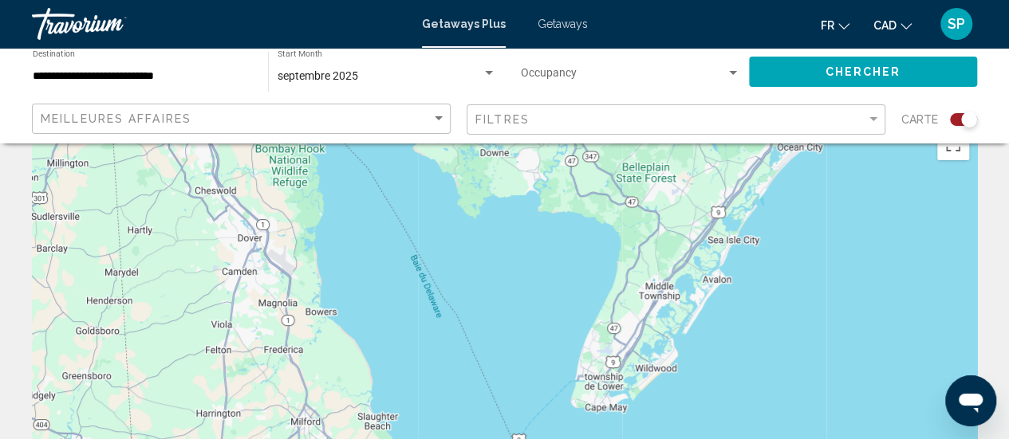
scroll to position [0, 0]
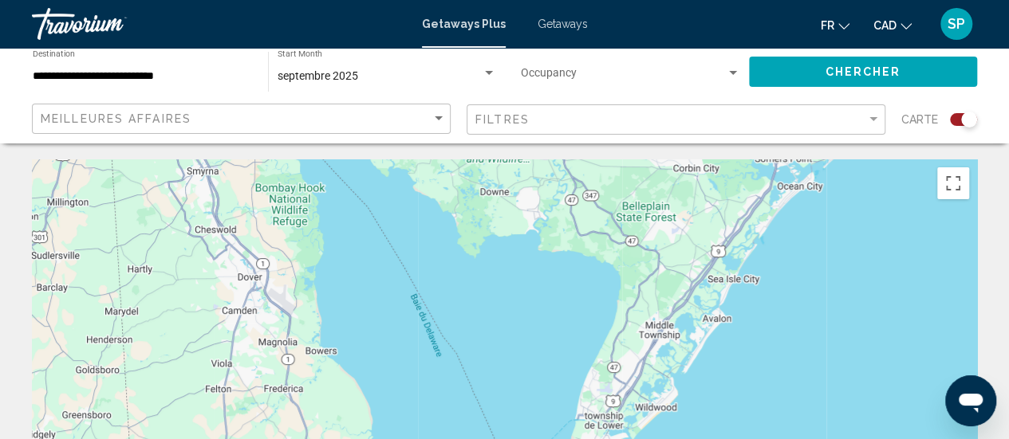
click at [892, 307] on div "Main content" at bounding box center [504, 398] width 945 height 478
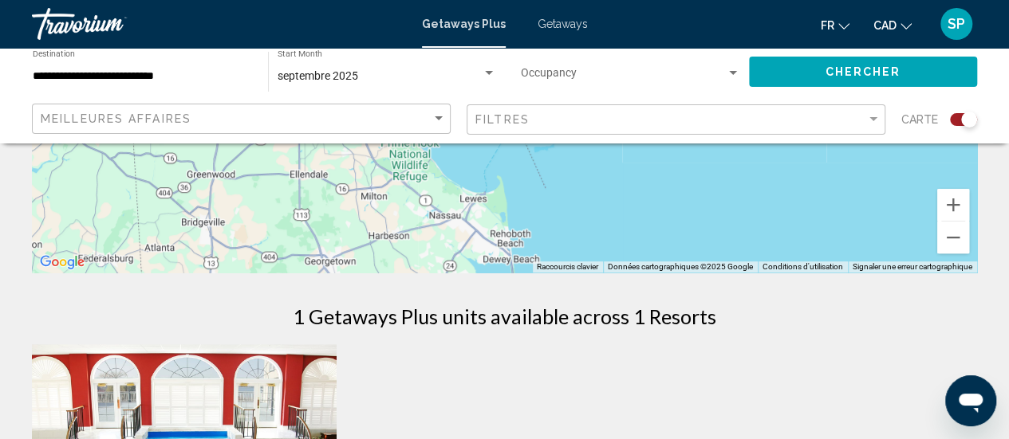
scroll to position [401, 0]
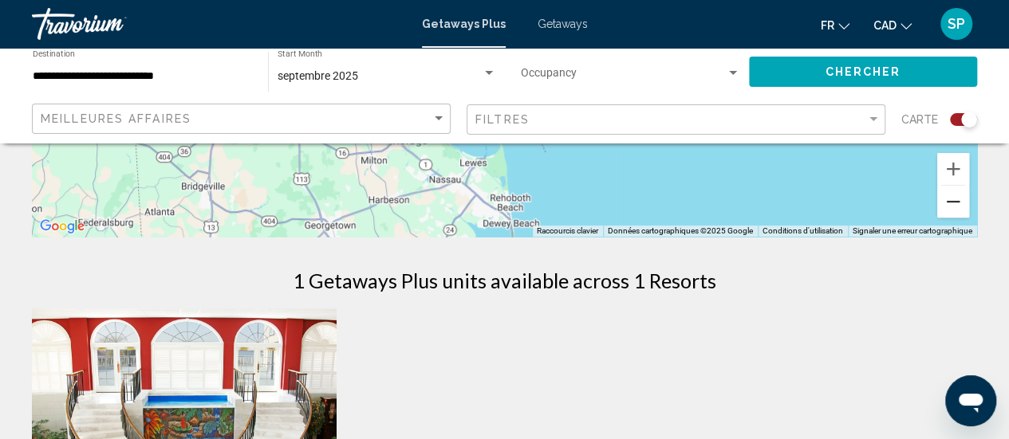
click at [951, 205] on button "Zoom arrière" at bounding box center [953, 202] width 32 height 32
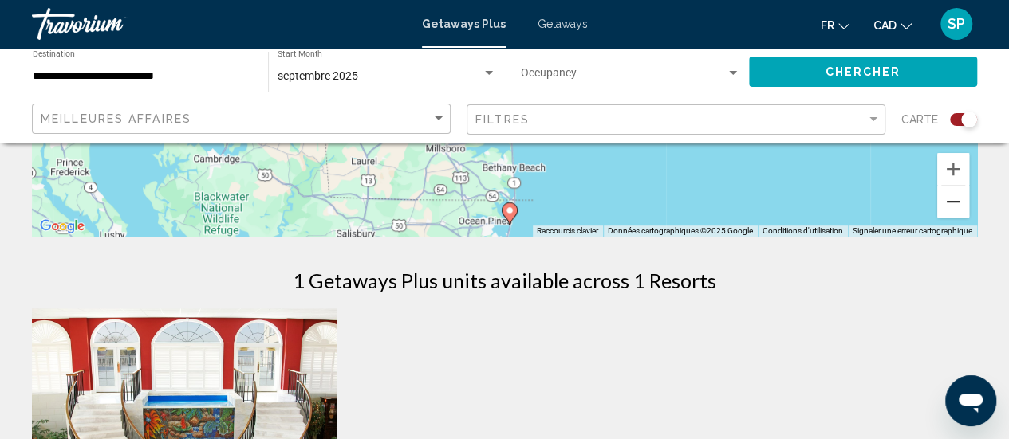
click at [951, 205] on button "Zoom arrière" at bounding box center [953, 202] width 32 height 32
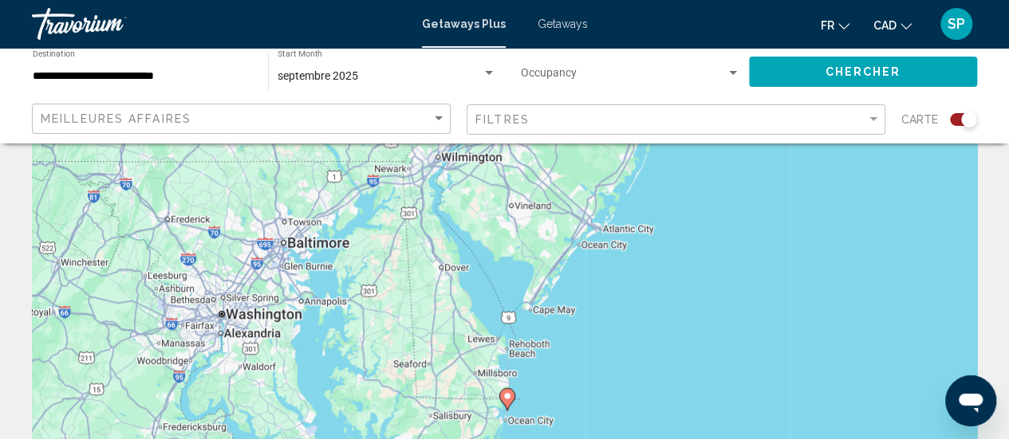
scroll to position [102, 0]
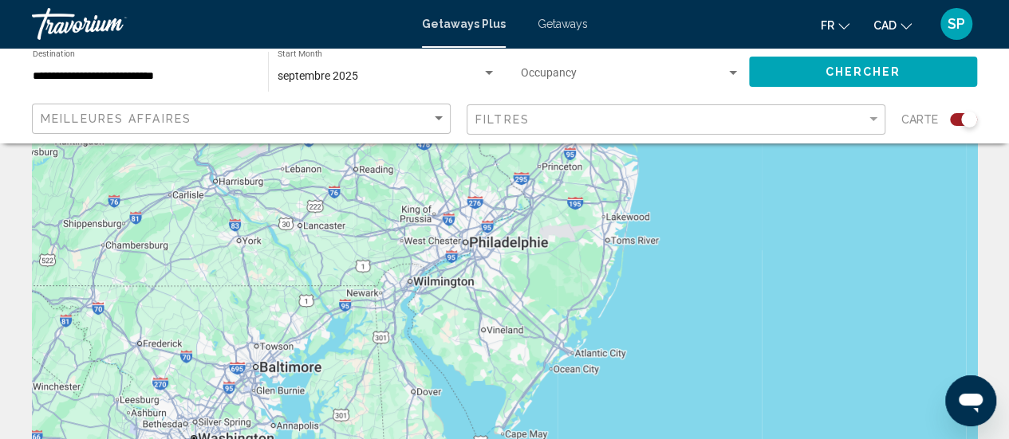
drag, startPoint x: 657, startPoint y: 333, endPoint x: 624, endPoint y: 477, distance: 148.0
click at [624, 337] on html "**********" at bounding box center [504, 117] width 1009 height 439
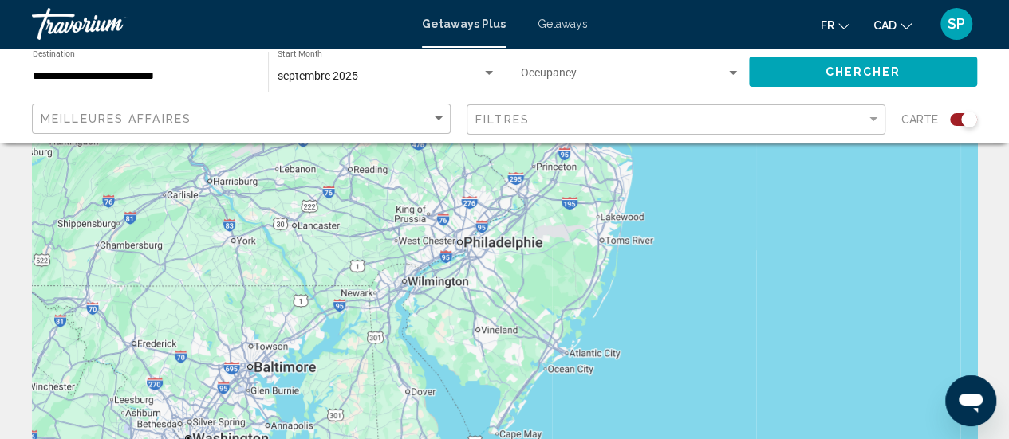
click at [614, 337] on div "Pour activer le glissement avec le clavier, appuyez sur Alt+Entrée. Une fois ce…" at bounding box center [504, 296] width 945 height 478
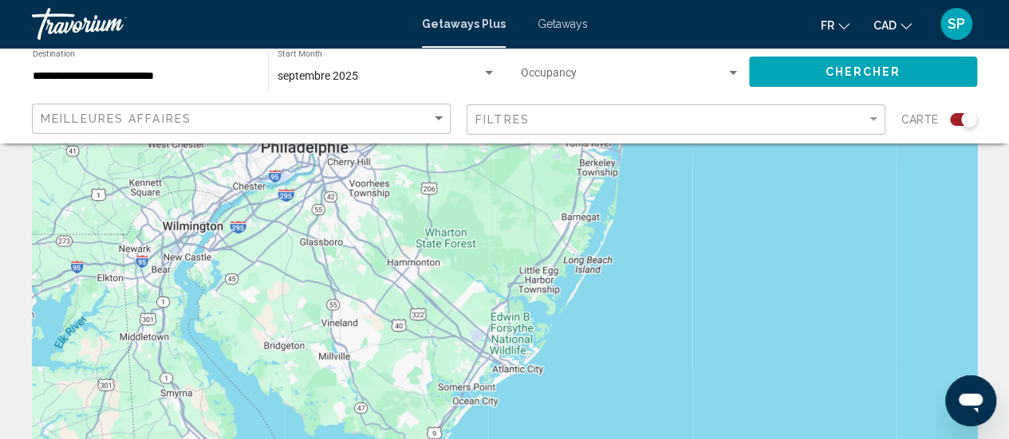
click at [499, 384] on div "Main content" at bounding box center [504, 296] width 945 height 478
click at [518, 372] on div "Main content" at bounding box center [504, 296] width 945 height 478
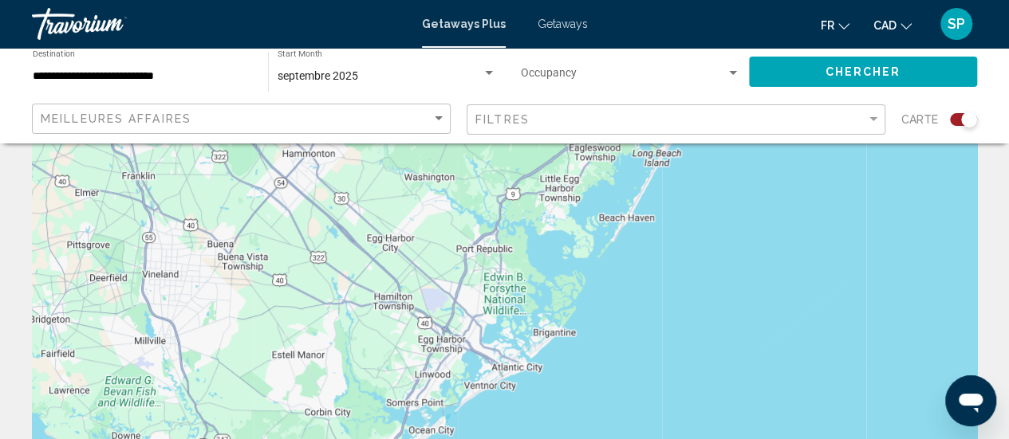
click at [518, 372] on div "Main content" at bounding box center [504, 296] width 945 height 478
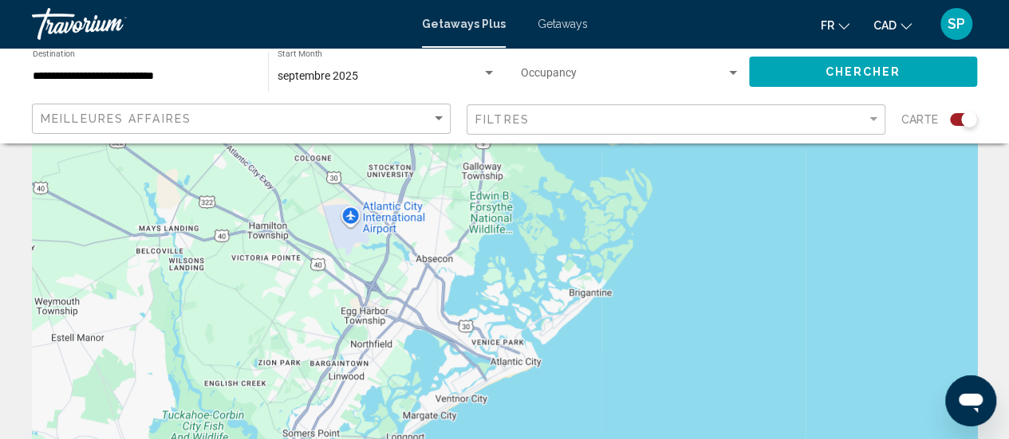
click at [518, 372] on div "Main content" at bounding box center [504, 296] width 945 height 478
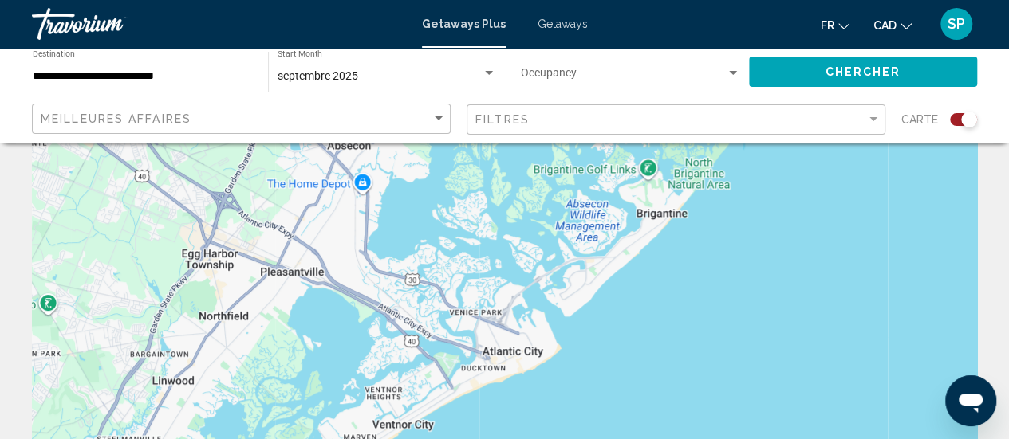
click at [518, 372] on div "Main content" at bounding box center [504, 296] width 945 height 478
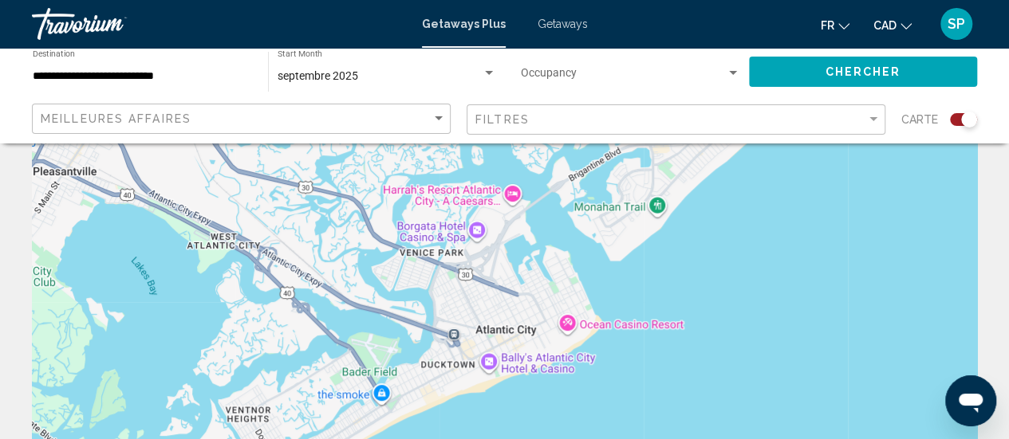
click at [590, 388] on div "Main content" at bounding box center [504, 296] width 945 height 478
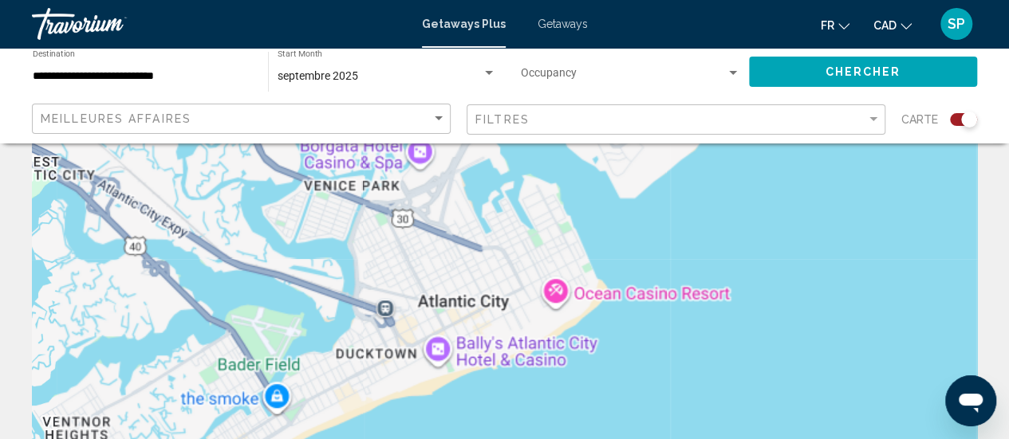
click at [590, 388] on div "Main content" at bounding box center [504, 296] width 945 height 478
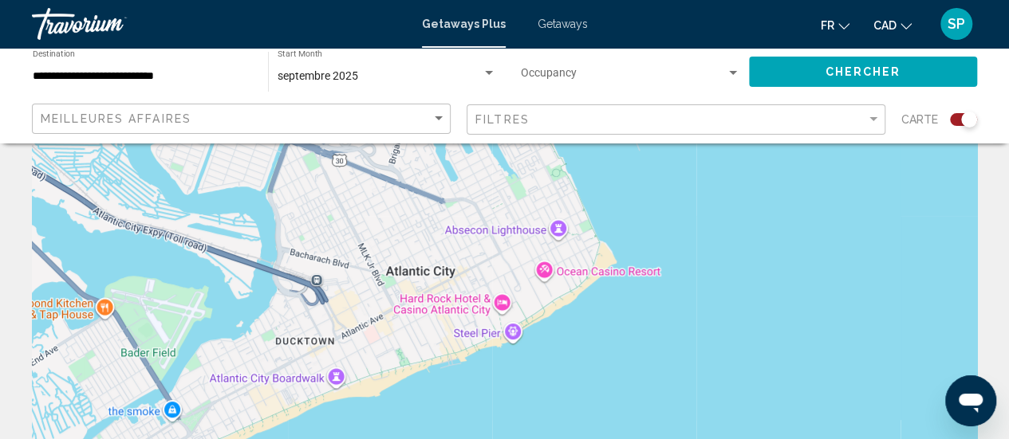
click at [557, 401] on div "Main content" at bounding box center [504, 296] width 945 height 478
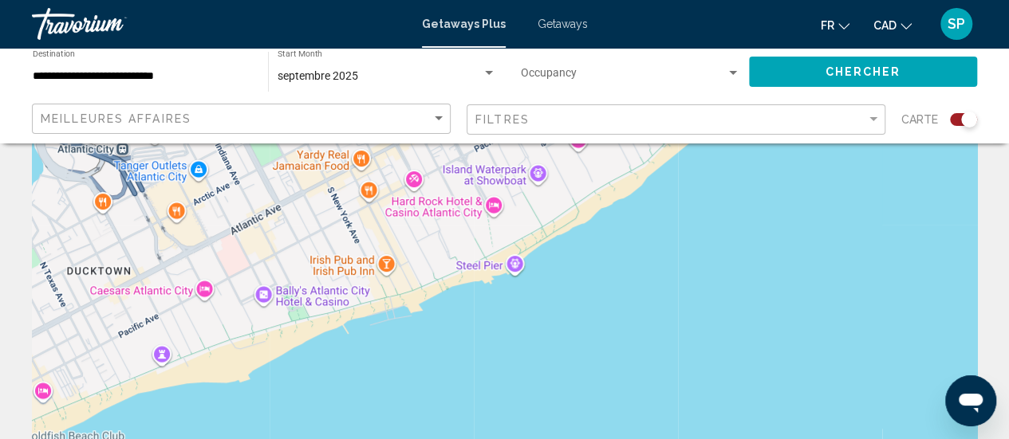
drag, startPoint x: 563, startPoint y: 387, endPoint x: 612, endPoint y: 377, distance: 50.4
click at [612, 377] on div "Main content" at bounding box center [504, 296] width 945 height 478
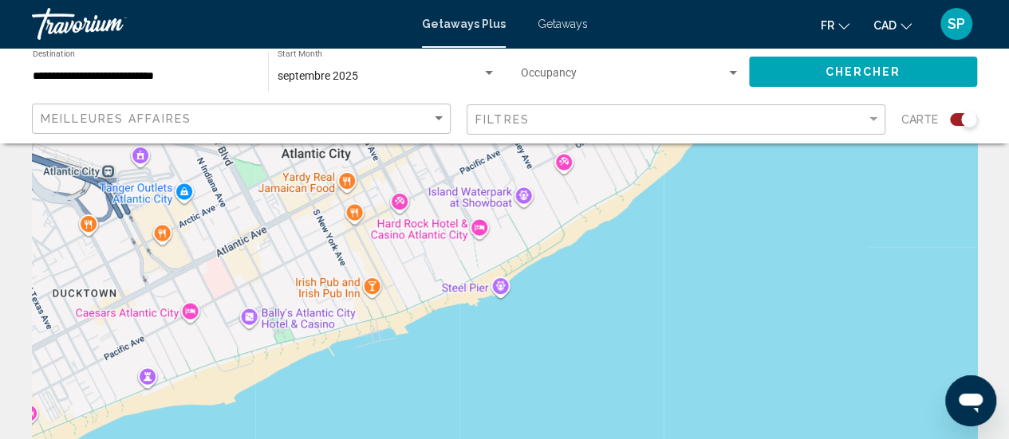
drag, startPoint x: 512, startPoint y: 289, endPoint x: 498, endPoint y: 313, distance: 27.2
click at [498, 313] on div "Main content" at bounding box center [504, 296] width 945 height 478
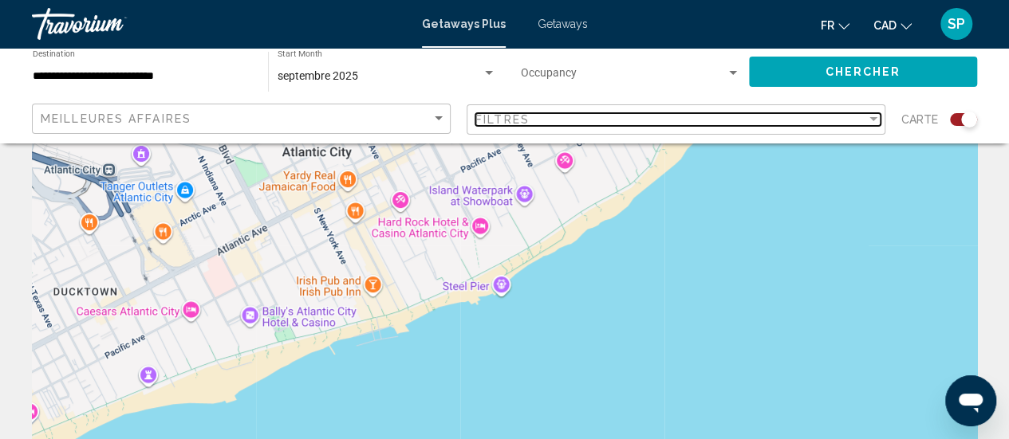
click at [597, 117] on div "Filtres" at bounding box center [670, 119] width 391 height 13
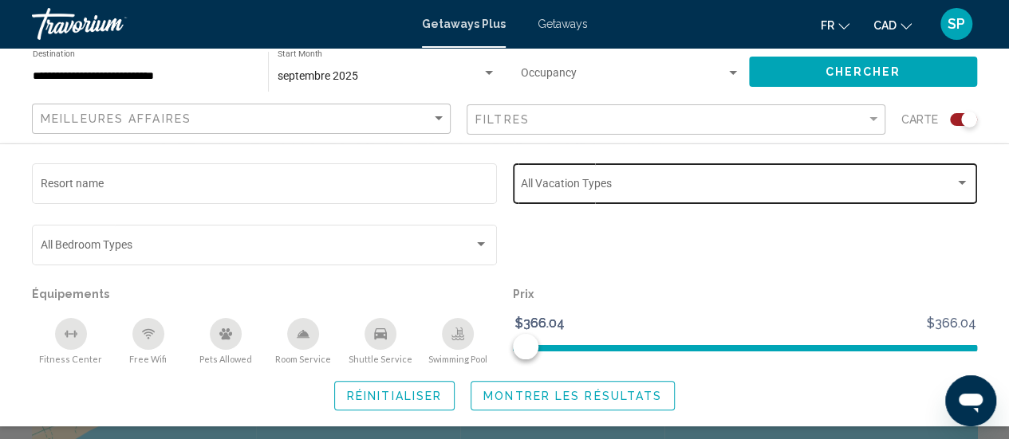
click at [578, 177] on div "Vacation Types All Vacation Types" at bounding box center [745, 182] width 448 height 44
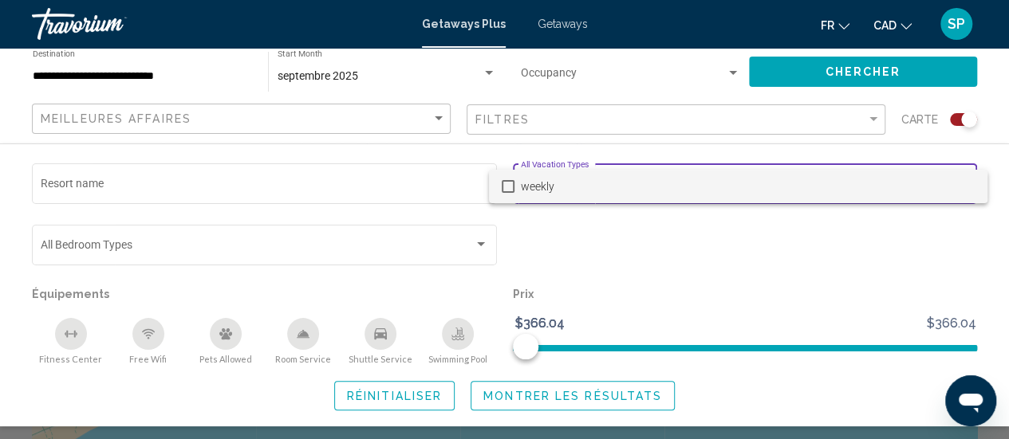
click at [628, 144] on div at bounding box center [504, 219] width 1009 height 439
